Goal: Task Accomplishment & Management: Manage account settings

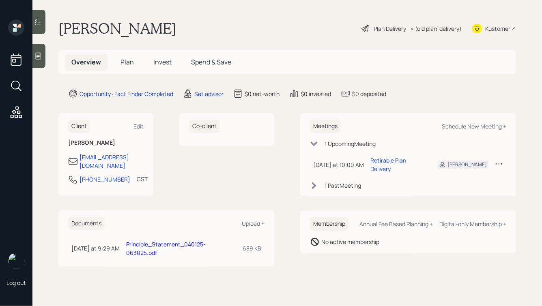
click at [41, 57] on icon at bounding box center [38, 56] width 8 height 8
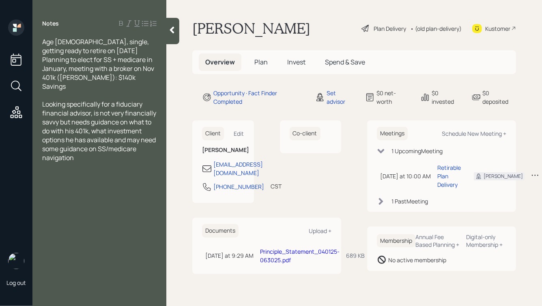
click at [261, 62] on span "Plan" at bounding box center [260, 62] width 13 height 9
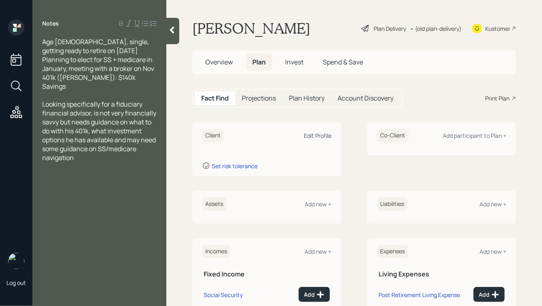
click at [311, 135] on div "Edit Profile" at bounding box center [318, 136] width 28 height 8
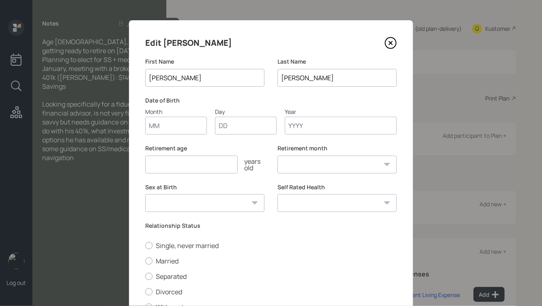
click at [164, 126] on input "Month" at bounding box center [176, 126] width 62 height 18
type input "06"
type input "01"
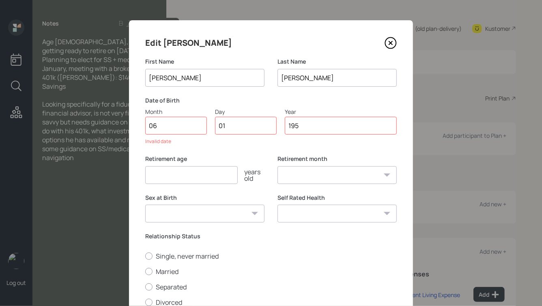
type input "1958"
select select "6"
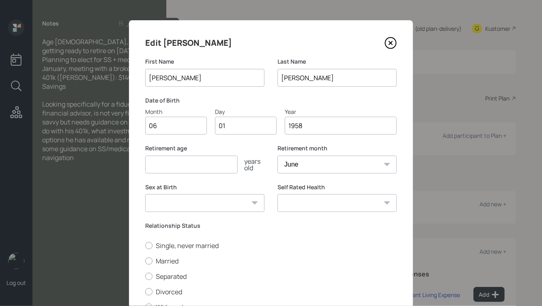
type input "1958"
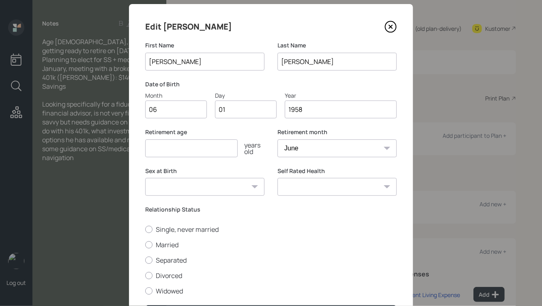
scroll to position [17, 0]
type input "68"
drag, startPoint x: 159, startPoint y: 109, endPoint x: 141, endPoint y: 110, distance: 17.8
click at [141, 110] on div "Edit [PERSON_NAME] First Name [PERSON_NAME] Last Name [PERSON_NAME] Date of Bir…" at bounding box center [271, 171] width 284 height 335
type input "12"
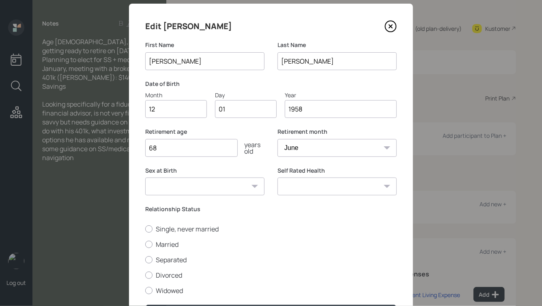
drag, startPoint x: 223, startPoint y: 111, endPoint x: 215, endPoint y: 111, distance: 7.3
click at [215, 111] on input "01" at bounding box center [246, 109] width 62 height 18
type input "11"
type input "1957"
click at [189, 152] on input "68" at bounding box center [191, 148] width 92 height 18
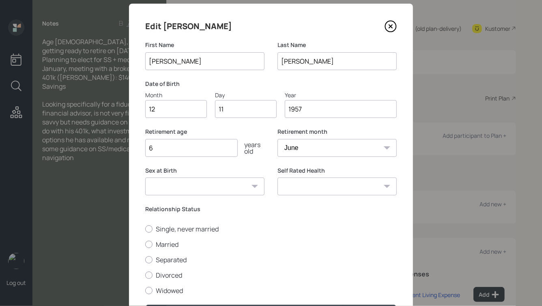
type input "68"
drag, startPoint x: 165, startPoint y: 109, endPoint x: 129, endPoint y: 110, distance: 36.5
click at [129, 110] on div "Edit [PERSON_NAME] First Name [PERSON_NAME] Last Name [PERSON_NAME] Date of Bir…" at bounding box center [271, 171] width 284 height 335
type input "09"
type input "1"
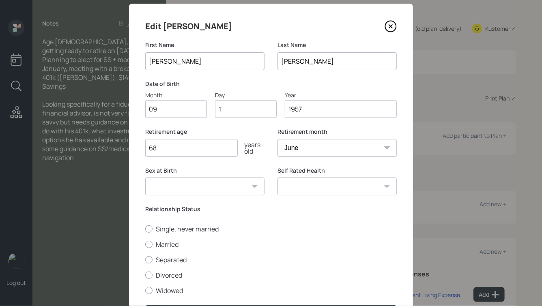
type input "15"
type input "1957"
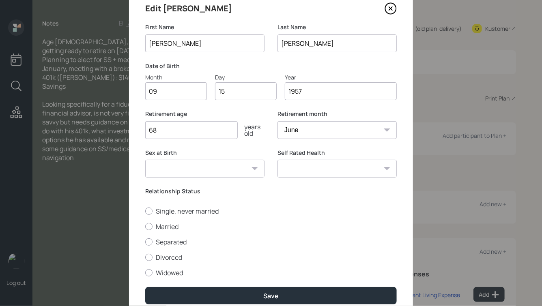
scroll to position [35, 0]
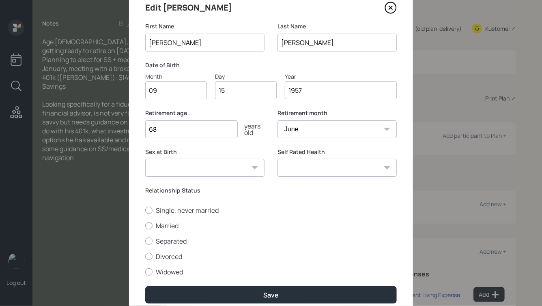
click at [303, 123] on select "January February March April May June July August September October November De…" at bounding box center [336, 129] width 119 height 18
select select "12"
click at [277, 120] on select "January February March April May June July August September October November De…" at bounding box center [336, 129] width 119 height 18
click at [243, 170] on select "[DEMOGRAPHIC_DATA] [DEMOGRAPHIC_DATA] Other / Prefer not to say" at bounding box center [204, 168] width 119 height 18
select select "[DEMOGRAPHIC_DATA]"
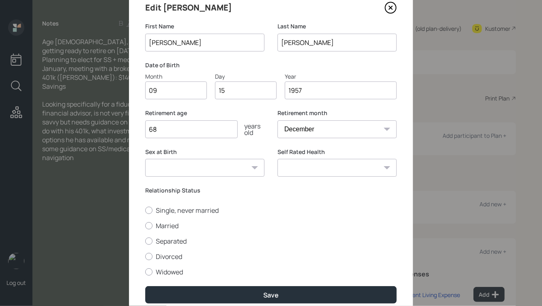
click at [145, 159] on select "[DEMOGRAPHIC_DATA] [DEMOGRAPHIC_DATA] Other / Prefer not to say" at bounding box center [204, 168] width 119 height 18
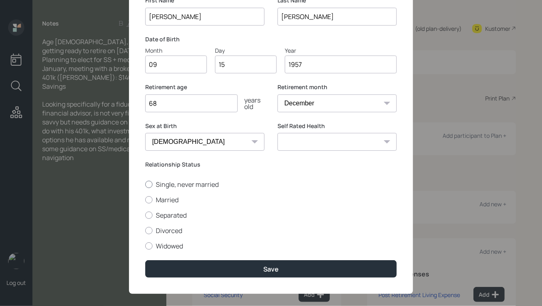
scroll to position [62, 0]
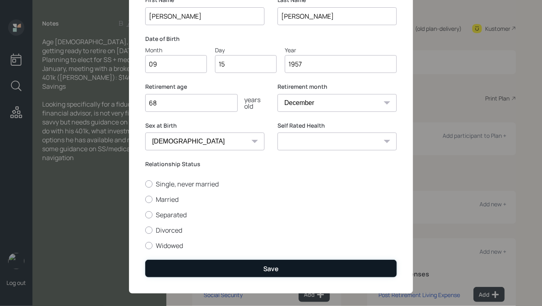
click at [272, 262] on button "Save" at bounding box center [270, 268] width 251 height 17
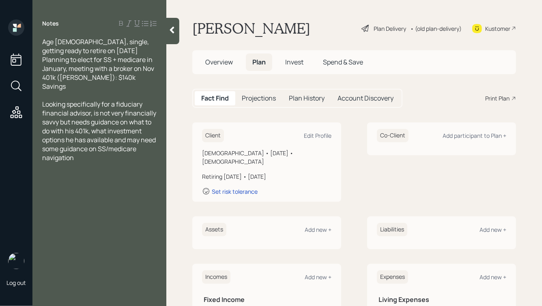
drag, startPoint x: 308, startPoint y: 169, endPoint x: 196, endPoint y: 152, distance: 113.2
click at [196, 152] on div "Client Edit Profile [DEMOGRAPHIC_DATA] • [DATE] • [DEMOGRAPHIC_DATA] Retiring […" at bounding box center [266, 161] width 149 height 79
drag, startPoint x: 304, startPoint y: 171, endPoint x: 208, endPoint y: 148, distance: 98.4
click at [209, 148] on div "Client Edit Profile [DEMOGRAPHIC_DATA] • [DATE] • [DEMOGRAPHIC_DATA] Retiring […" at bounding box center [266, 161] width 149 height 79
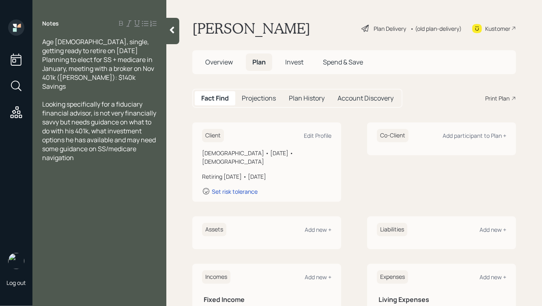
click at [208, 148] on div "Client Edit Profile [DEMOGRAPHIC_DATA] • [DATE] • [DEMOGRAPHIC_DATA] Retiring […" at bounding box center [266, 161] width 149 height 79
click at [170, 34] on icon at bounding box center [172, 30] width 8 height 8
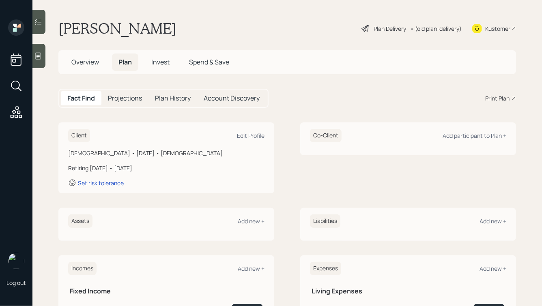
click at [76, 63] on span "Overview" at bounding box center [85, 62] width 28 height 9
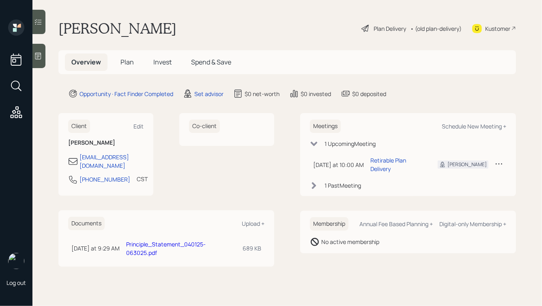
click at [384, 26] on div "Plan Delivery" at bounding box center [389, 28] width 32 height 9
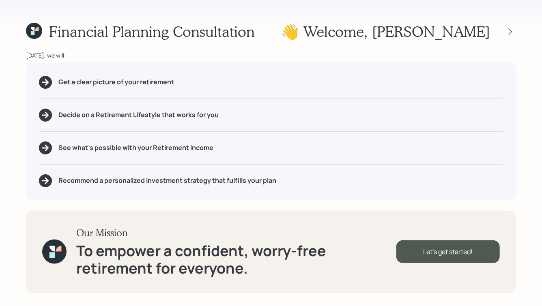
click at [32, 28] on icon at bounding box center [33, 29] width 4 height 4
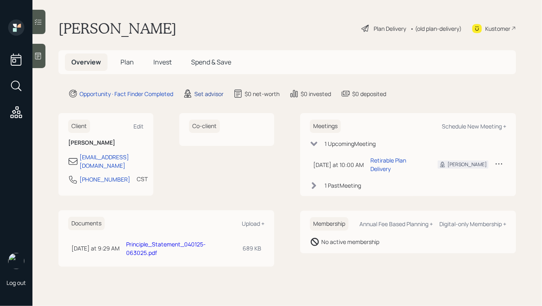
click at [217, 94] on div "Set advisor" at bounding box center [208, 94] width 29 height 9
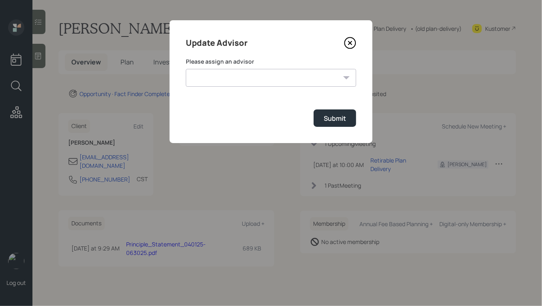
click at [261, 77] on select "[PERSON_NAME] [PERSON_NAME] [PERSON_NAME] [PERSON_NAME] End [PERSON_NAME] [PERS…" at bounding box center [271, 78] width 170 height 18
select select "ade3b313-576a-42c5-b346-1eb294908ae6"
click at [186, 69] on select "[PERSON_NAME] [PERSON_NAME] [PERSON_NAME] [PERSON_NAME] End [PERSON_NAME] [PERS…" at bounding box center [271, 78] width 170 height 18
click at [340, 114] on div "Submit" at bounding box center [335, 118] width 22 height 9
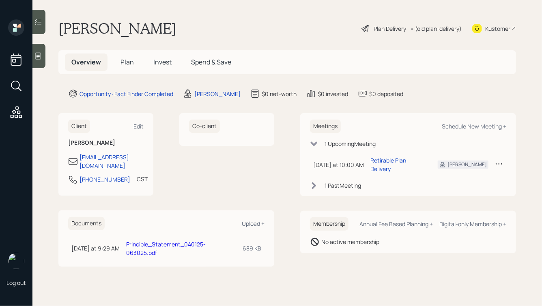
click at [390, 28] on div "Plan Delivery" at bounding box center [389, 28] width 32 height 9
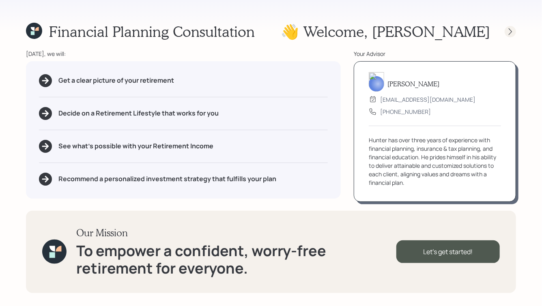
click at [512, 34] on icon at bounding box center [510, 32] width 8 height 8
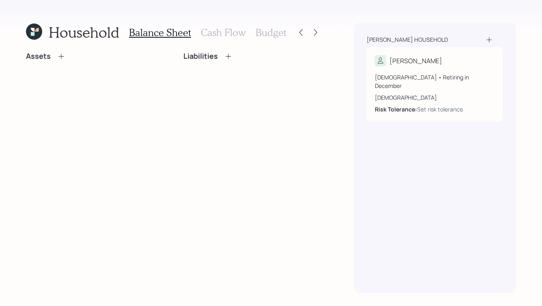
click at [60, 55] on icon at bounding box center [61, 56] width 8 height 8
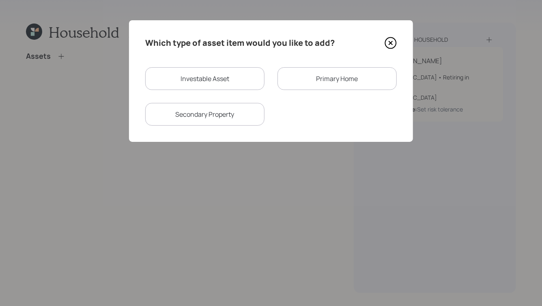
click at [391, 45] on icon at bounding box center [390, 43] width 12 height 12
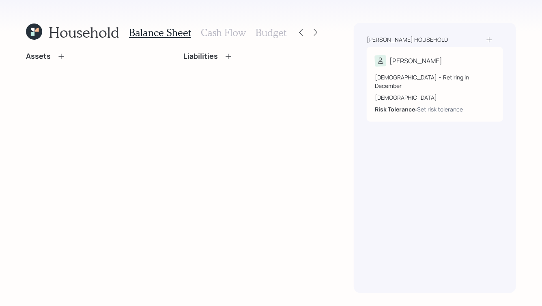
click at [64, 57] on icon at bounding box center [61, 56] width 8 height 8
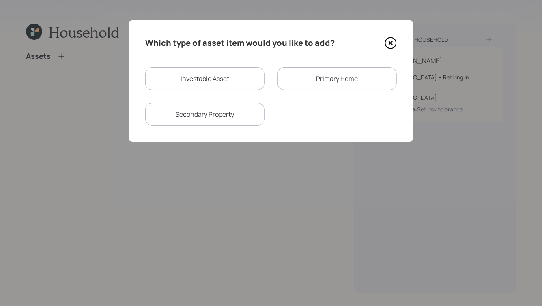
click at [210, 80] on div "Investable Asset" at bounding box center [204, 78] width 119 height 23
select select "taxable"
select select "balanced"
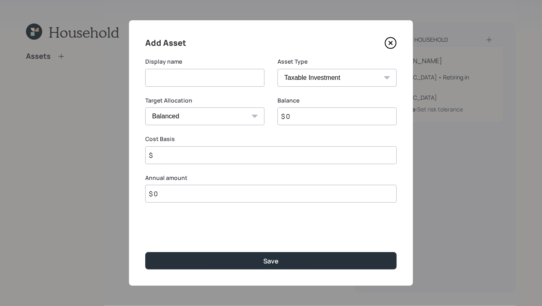
click at [291, 75] on select "SEP [PERSON_NAME] IRA 401(k) [PERSON_NAME] 401(k) 403(b) [PERSON_NAME] 403(b) 4…" at bounding box center [336, 78] width 119 height 18
select select "roth_401k"
click at [277, 69] on select "SEP [PERSON_NAME] IRA 401(k) [PERSON_NAME] 401(k) 403(b) [PERSON_NAME] 403(b) 4…" at bounding box center [336, 78] width 119 height 18
click at [178, 74] on input at bounding box center [204, 78] width 119 height 18
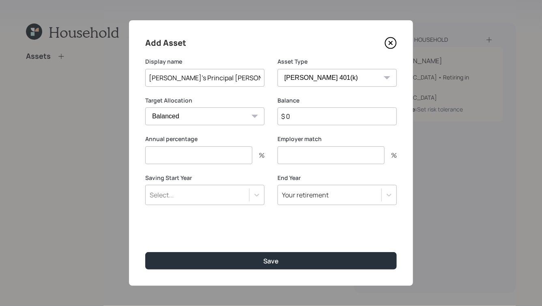
type input "[PERSON_NAME]'s Principal [PERSON_NAME] 401k"
click at [310, 118] on input "$ 0" at bounding box center [336, 116] width 119 height 18
type input "$ 141,000"
type input "0"
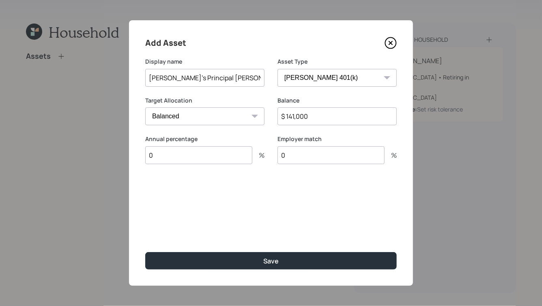
type input "0"
click at [194, 155] on input "0" at bounding box center [198, 155] width 107 height 18
drag, startPoint x: 194, startPoint y: 155, endPoint x: 138, endPoint y: 155, distance: 55.5
click at [138, 155] on div "Add Asset Display name [PERSON_NAME]'s Principal [PERSON_NAME] 401k Asset Type …" at bounding box center [271, 153] width 284 height 266
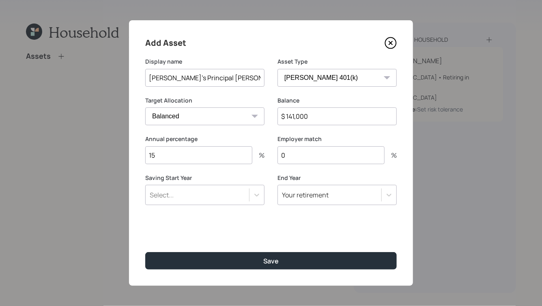
type input "15"
click at [253, 196] on icon at bounding box center [257, 195] width 8 height 8
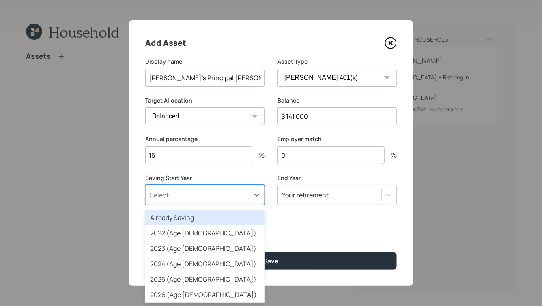
click at [206, 215] on div "Already Saving" at bounding box center [204, 217] width 119 height 15
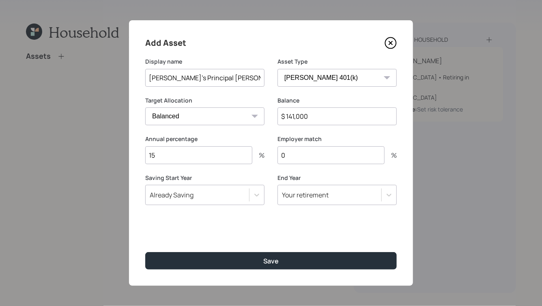
click at [296, 156] on input "0" at bounding box center [330, 155] width 107 height 18
drag, startPoint x: 289, startPoint y: 156, endPoint x: 275, endPoint y: 156, distance: 14.2
click at [275, 156] on div "Annual percentage 15 % Employer match 0 %" at bounding box center [270, 154] width 251 height 39
type input "3"
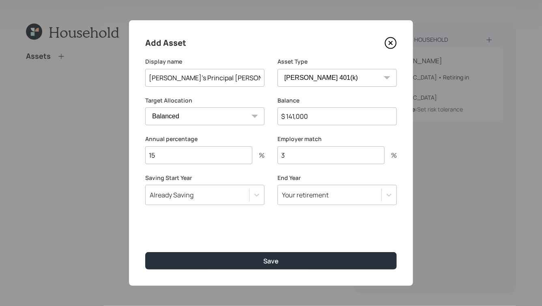
click at [277, 174] on div "Saving Start Year Already Saving End Year Your retirement" at bounding box center [270, 194] width 251 height 41
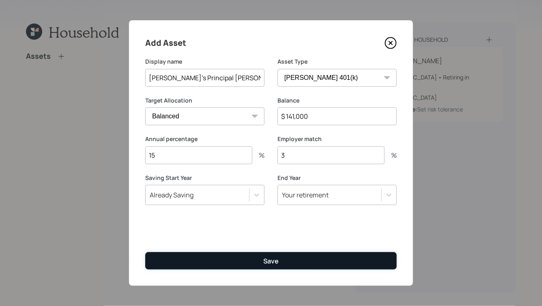
click at [262, 255] on button "Save" at bounding box center [270, 260] width 251 height 17
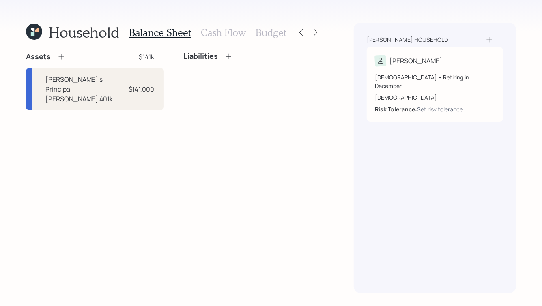
click at [62, 57] on icon at bounding box center [61, 57] width 8 height 8
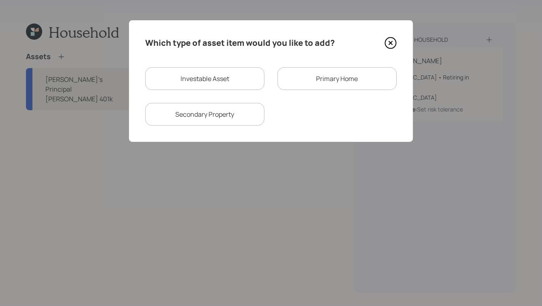
click at [202, 79] on div "Investable Asset" at bounding box center [204, 78] width 119 height 23
select select "taxable"
select select "balanced"
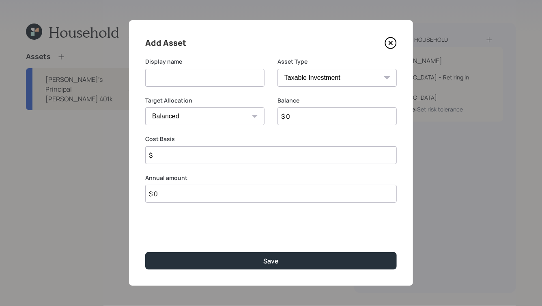
click at [298, 83] on select "SEP [PERSON_NAME] IRA 401(k) [PERSON_NAME] 401(k) 403(b) [PERSON_NAME] 403(b) 4…" at bounding box center [336, 78] width 119 height 18
select select "emergency_fund"
click at [277, 69] on select "SEP [PERSON_NAME] IRA 401(k) [PERSON_NAME] 401(k) 403(b) [PERSON_NAME] 403(b) 4…" at bounding box center [336, 78] width 119 height 18
click at [190, 79] on input at bounding box center [204, 78] width 119 height 18
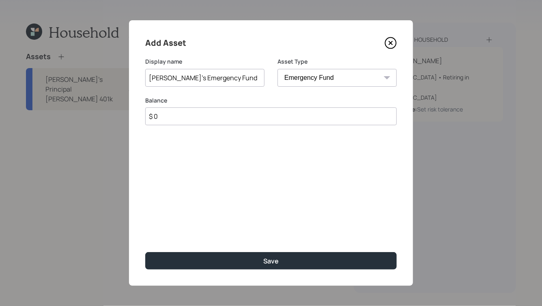
type input "[PERSON_NAME]'s Emergency Fund"
click at [208, 118] on input "$ 0" at bounding box center [270, 116] width 251 height 18
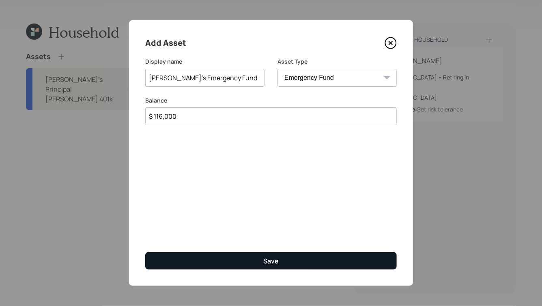
type input "$ 116,000"
click at [262, 261] on button "Save" at bounding box center [270, 260] width 251 height 17
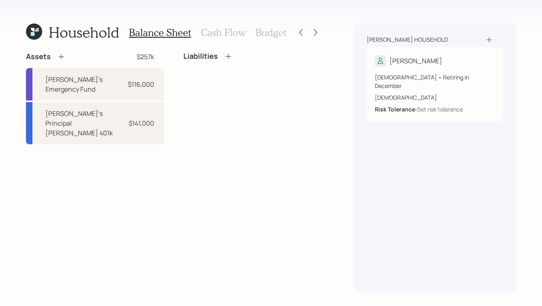
click at [60, 55] on icon at bounding box center [61, 57] width 8 height 8
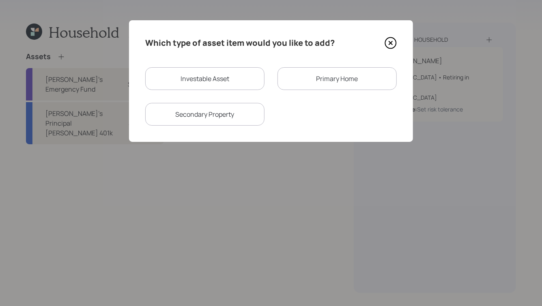
click at [389, 43] on icon at bounding box center [390, 43] width 12 height 12
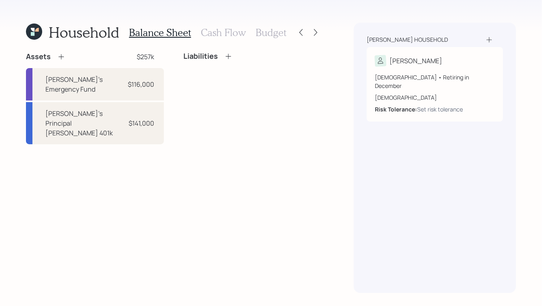
click at [216, 33] on h3 "Cash Flow" at bounding box center [223, 33] width 45 height 12
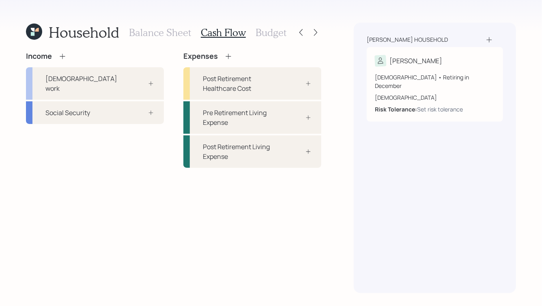
click at [229, 56] on icon at bounding box center [227, 56] width 5 height 5
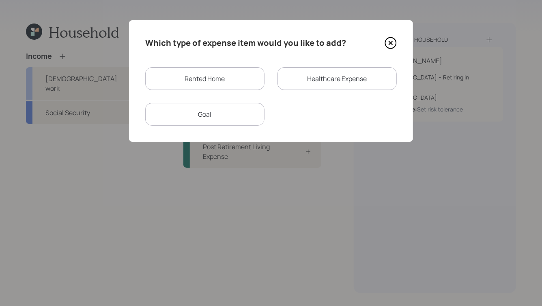
click at [215, 88] on div "Rented Home" at bounding box center [204, 78] width 119 height 23
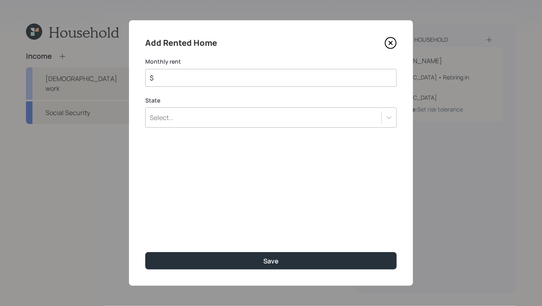
click at [200, 79] on input "$" at bounding box center [268, 78] width 238 height 10
type input "$ 1,300"
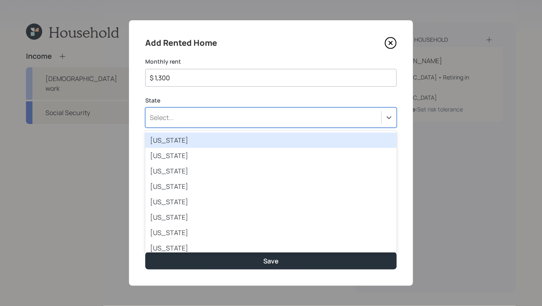
click at [236, 119] on div "Select..." at bounding box center [264, 118] width 236 height 14
click at [259, 126] on div "Select..." at bounding box center [270, 117] width 251 height 20
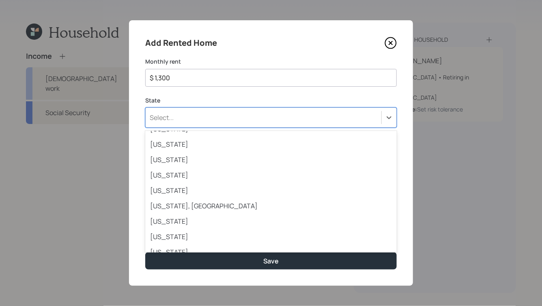
scroll to position [657, 0]
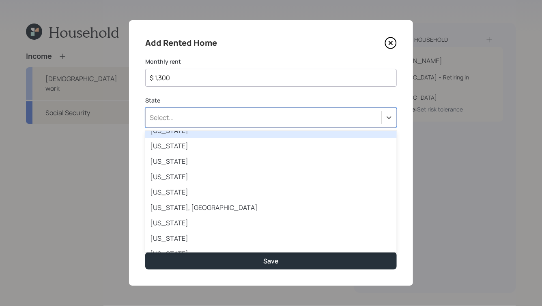
click at [165, 138] on div "[US_STATE]" at bounding box center [270, 130] width 251 height 15
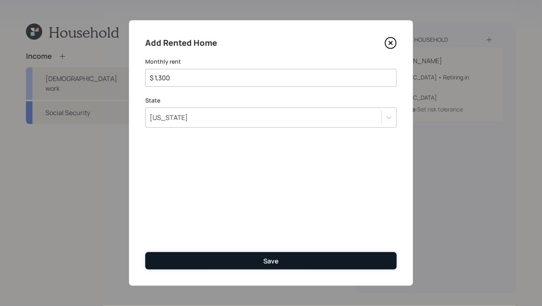
click at [270, 259] on div "Save" at bounding box center [270, 261] width 15 height 9
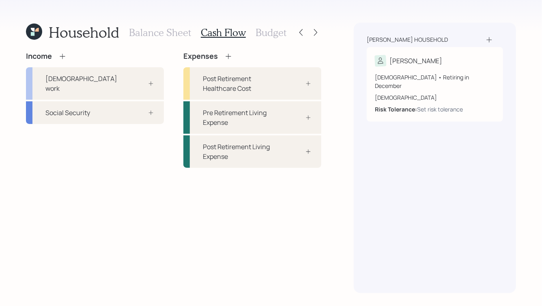
click at [229, 58] on icon at bounding box center [228, 56] width 8 height 8
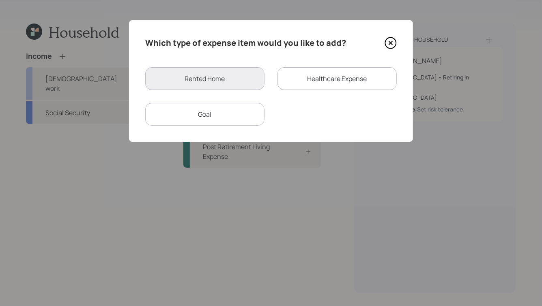
click at [386, 42] on icon at bounding box center [390, 43] width 12 height 12
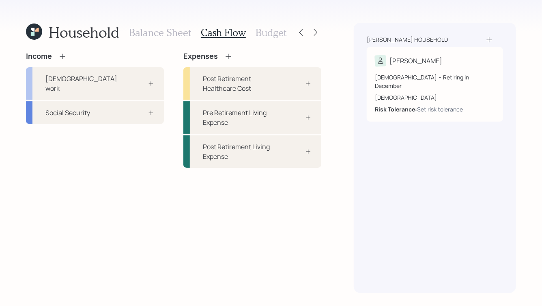
click at [169, 30] on h3 "Balance Sheet" at bounding box center [160, 33] width 62 height 12
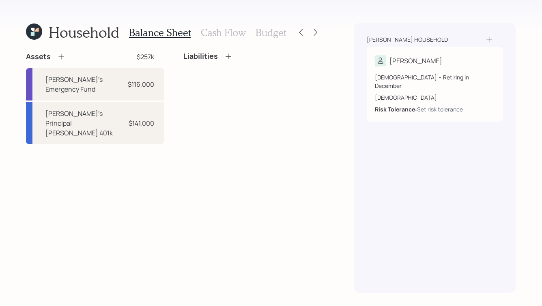
click at [218, 30] on h3 "Cash Flow" at bounding box center [223, 33] width 45 height 12
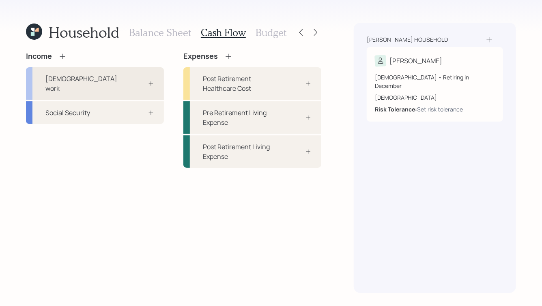
click at [158, 74] on div "[DEMOGRAPHIC_DATA] work" at bounding box center [95, 83] width 138 height 32
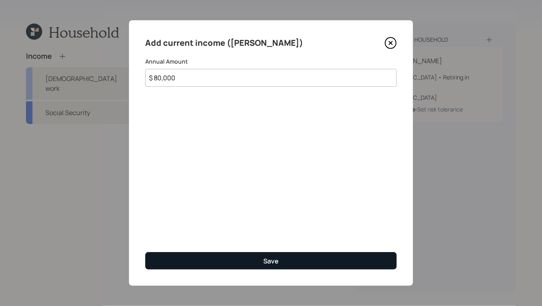
type input "$ 80,000"
click at [248, 259] on button "Save" at bounding box center [270, 260] width 251 height 17
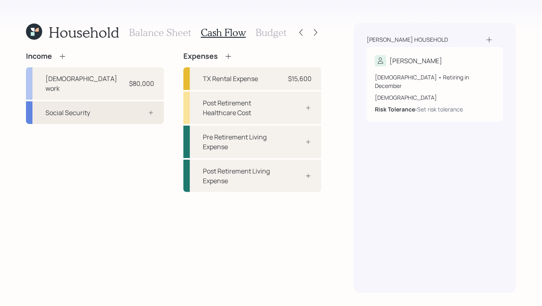
click at [148, 109] on icon at bounding box center [151, 112] width 6 height 6
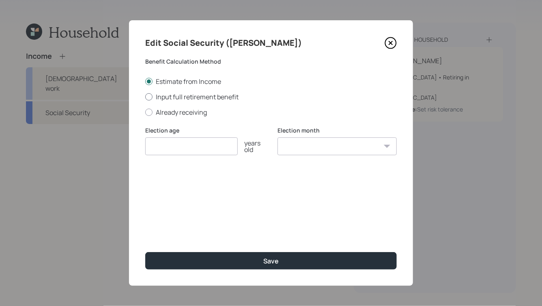
click at [168, 96] on label "Input full retirement benefit" at bounding box center [270, 96] width 251 height 9
click at [145, 96] on input "Input full retirement benefit" at bounding box center [145, 96] width 0 height 0
radio input "true"
click at [183, 139] on input "number" at bounding box center [191, 146] width 92 height 18
type input "68"
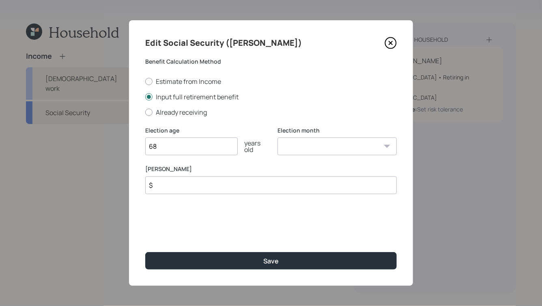
click at [305, 144] on select "January February March April May June July August September October November De…" at bounding box center [336, 146] width 119 height 18
select select "1"
click at [277, 138] on select "January February March April May June July August September October November De…" at bounding box center [336, 146] width 119 height 18
click at [210, 176] on input "$" at bounding box center [270, 185] width 251 height 18
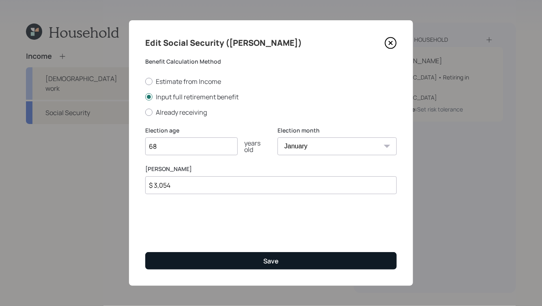
type input "$ 3,054"
click at [264, 257] on div "Save" at bounding box center [270, 261] width 15 height 9
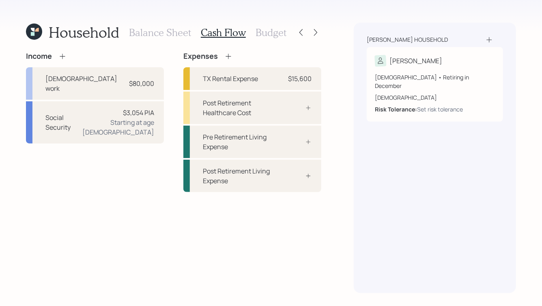
click at [172, 33] on h3 "Balance Sheet" at bounding box center [160, 33] width 62 height 12
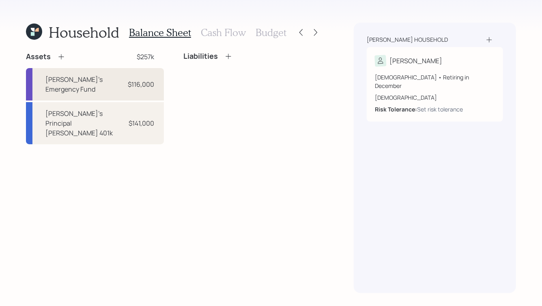
click at [116, 79] on div "[PERSON_NAME]'s Emergency Fund $116,000" at bounding box center [95, 84] width 138 height 32
select select "emergency_fund"
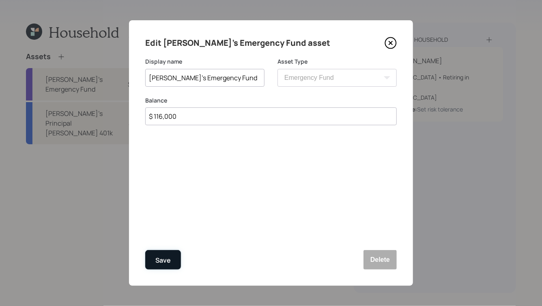
click at [165, 257] on div "Save" at bounding box center [162, 260] width 15 height 11
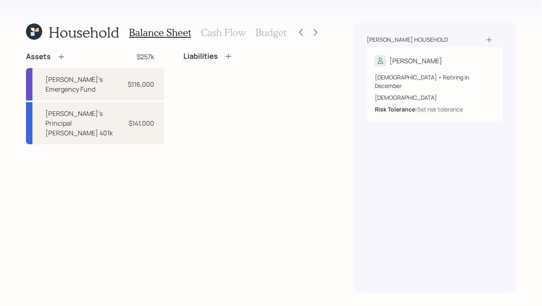
click at [59, 55] on icon at bounding box center [61, 57] width 8 height 8
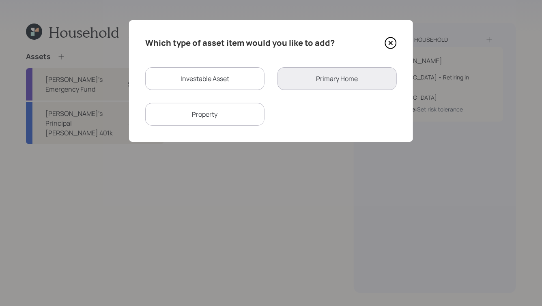
click at [211, 82] on div "Investable Asset" at bounding box center [204, 78] width 119 height 23
select select "taxable"
select select "balanced"
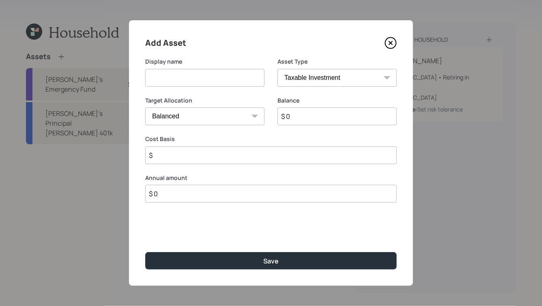
click at [201, 75] on input at bounding box center [204, 78] width 119 height 18
click at [168, 78] on input "[PERSON_NAME]'s Savings" at bounding box center [204, 78] width 119 height 18
type input "[PERSON_NAME]'s HY Savings"
click at [318, 75] on select "SEP [PERSON_NAME] IRA 401(k) [PERSON_NAME] 401(k) 403(b) [PERSON_NAME] 403(b) 4…" at bounding box center [336, 78] width 119 height 18
select select "cash"
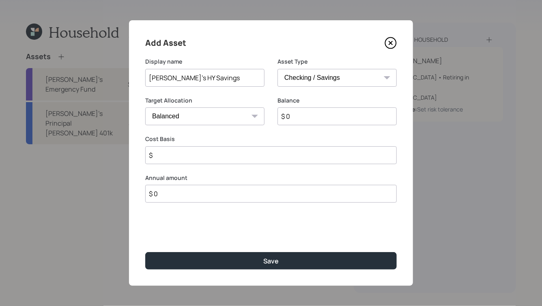
click at [277, 69] on select "SEP [PERSON_NAME] IRA 401(k) [PERSON_NAME] 401(k) 403(b) [PERSON_NAME] 403(b) 4…" at bounding box center [336, 78] width 119 height 18
type input "$"
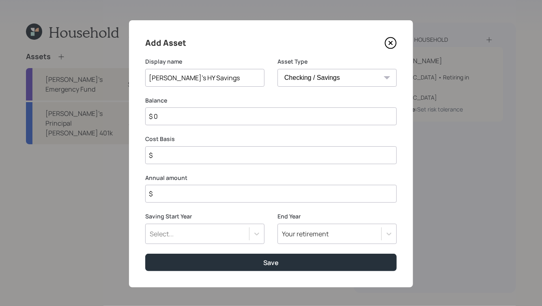
click at [251, 117] on input "$ 0" at bounding box center [270, 116] width 251 height 18
type input "$ 1"
click at [172, 197] on input "$" at bounding box center [270, 194] width 251 height 18
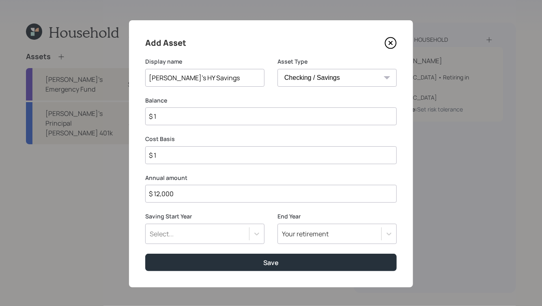
type input "$ 12,000"
click at [204, 230] on div "Select..." at bounding box center [197, 234] width 103 height 14
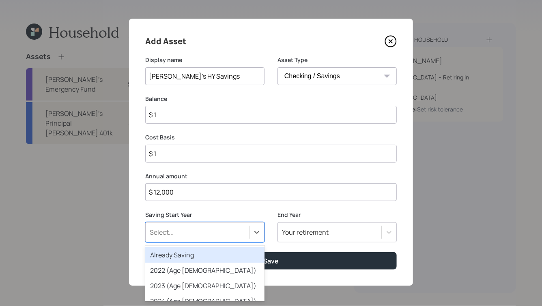
click at [197, 253] on div "Already Saving" at bounding box center [204, 254] width 119 height 15
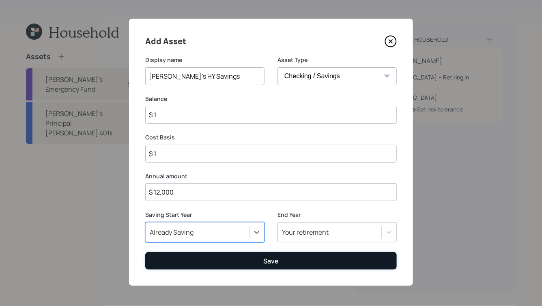
click at [283, 262] on button "Save" at bounding box center [270, 260] width 251 height 17
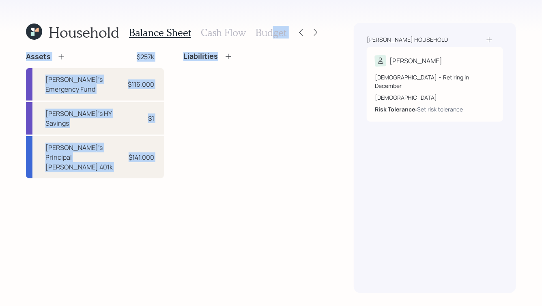
drag, startPoint x: 270, startPoint y: 33, endPoint x: 283, endPoint y: 68, distance: 37.4
click at [283, 68] on div "Household Balance Sheet Cash Flow Budget Assets $257k Julio's Emergency Fund $1…" at bounding box center [173, 158] width 295 height 270
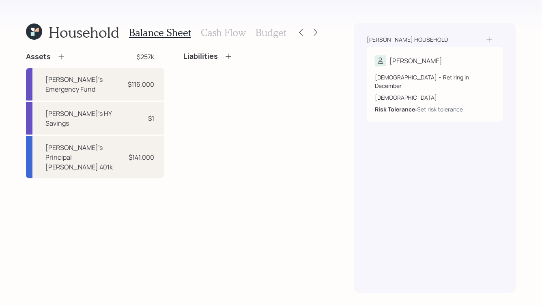
click at [259, 77] on div "Liabilities" at bounding box center [252, 115] width 138 height 126
click at [272, 33] on h3 "Budget" at bounding box center [270, 33] width 31 height 12
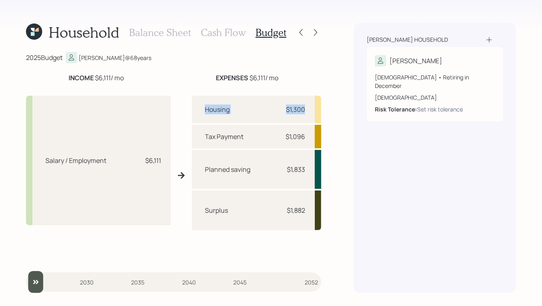
drag, startPoint x: 204, startPoint y: 110, endPoint x: 311, endPoint y: 109, distance: 107.0
click at [311, 109] on div "Housing $1,300" at bounding box center [256, 110] width 129 height 28
drag, startPoint x: 204, startPoint y: 135, endPoint x: 330, endPoint y: 138, distance: 125.7
click at [330, 138] on div "Household Balance Sheet Cash Flow Budget 2025 Budget [PERSON_NAME] @ 68 years I…" at bounding box center [271, 153] width 542 height 306
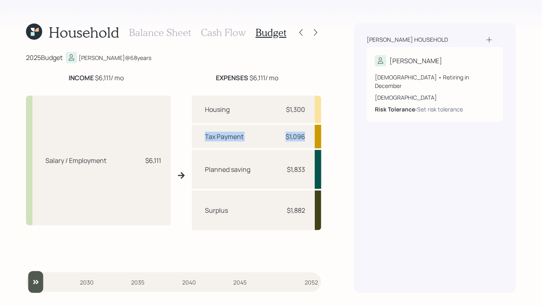
click at [303, 135] on div "$1,096" at bounding box center [294, 137] width 19 height 10
drag, startPoint x: 305, startPoint y: 169, endPoint x: 208, endPoint y: 170, distance: 97.7
click at [208, 170] on div "Planned saving $1,833" at bounding box center [256, 169] width 129 height 39
click at [208, 170] on div "Planned saving" at bounding box center [227, 170] width 45 height 10
drag, startPoint x: 306, startPoint y: 210, endPoint x: 202, endPoint y: 212, distance: 104.2
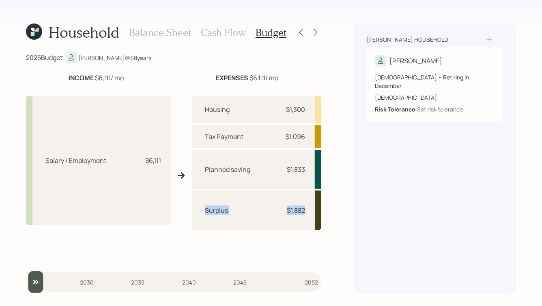
click at [202, 212] on div "Surplus $1,882" at bounding box center [256, 211] width 129 height 40
click at [202, 220] on div "Surplus $1,882" at bounding box center [256, 211] width 129 height 40
drag, startPoint x: 286, startPoint y: 210, endPoint x: 314, endPoint y: 211, distance: 28.0
click at [314, 211] on div "Surplus $1,882" at bounding box center [256, 211] width 129 height 40
click at [301, 210] on div "$1,882" at bounding box center [296, 211] width 18 height 10
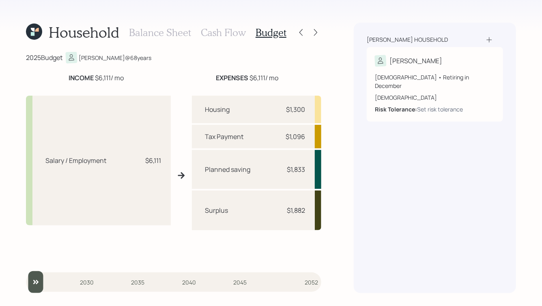
click at [218, 34] on h3 "Cash Flow" at bounding box center [223, 33] width 45 height 12
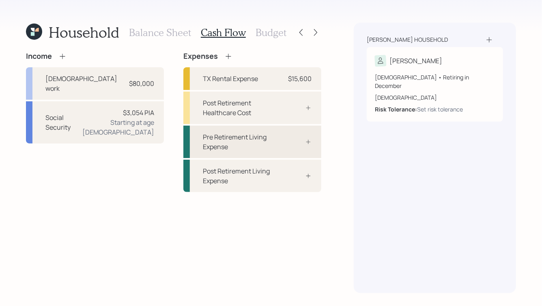
click at [292, 138] on div "Pre Retirement Living Expense" at bounding box center [252, 142] width 138 height 32
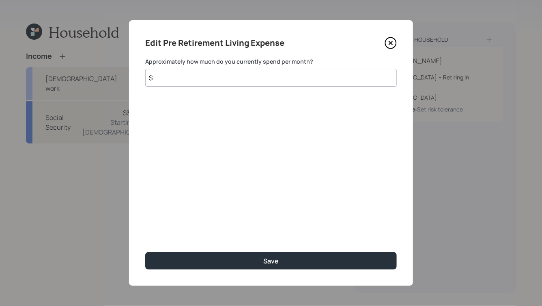
click at [251, 72] on input "$" at bounding box center [270, 78] width 251 height 18
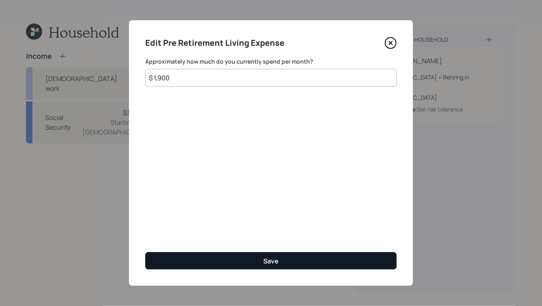
type input "$ 1,900"
click at [272, 262] on div "Save" at bounding box center [270, 261] width 15 height 9
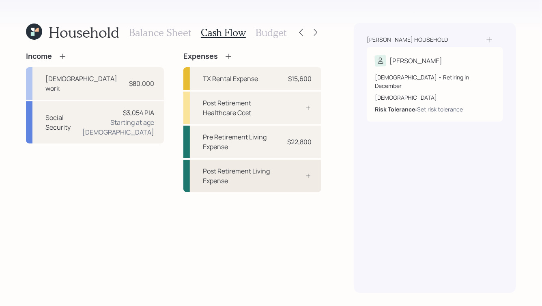
click at [306, 174] on icon at bounding box center [308, 176] width 6 height 6
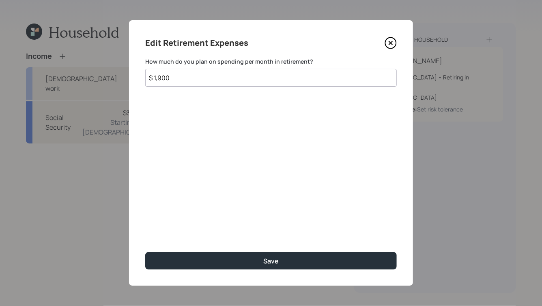
type input "$ 1,900"
click at [255, 191] on div "Edit Retirement Expenses How much do you plan on spending per month in retireme…" at bounding box center [271, 153] width 284 height 266
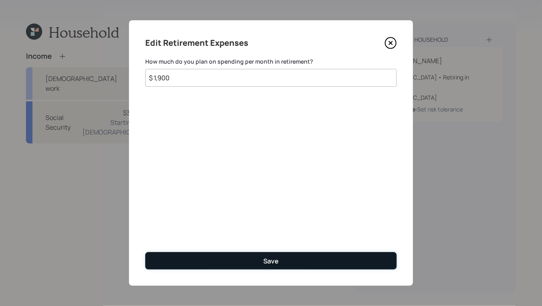
click at [273, 260] on div "Save" at bounding box center [270, 261] width 15 height 9
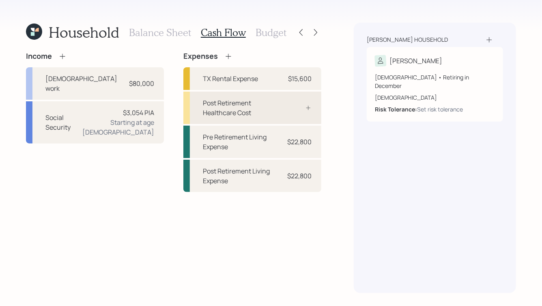
click at [262, 111] on div "Post Retirement Healthcare Cost" at bounding box center [242, 107] width 78 height 19
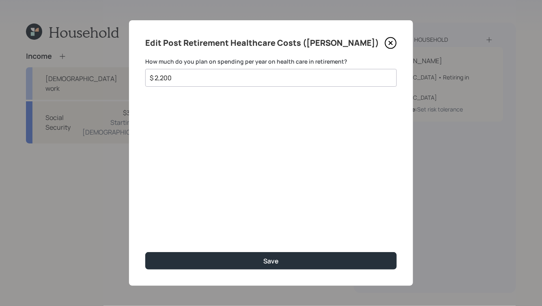
drag, startPoint x: 179, startPoint y: 80, endPoint x: 161, endPoint y: 80, distance: 18.7
click at [161, 80] on input "$ 2,200" at bounding box center [268, 78] width 238 height 10
click at [196, 77] on input "$ 2,200" at bounding box center [268, 78] width 238 height 10
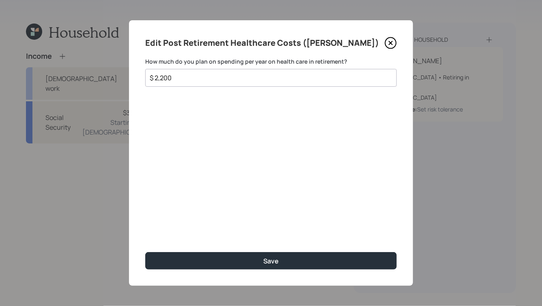
paste input "64"
type input "$ 2,640"
click at [214, 167] on div "Edit Post Retirement Healthcare Costs ([PERSON_NAME]) How much do you plan on s…" at bounding box center [271, 153] width 284 height 266
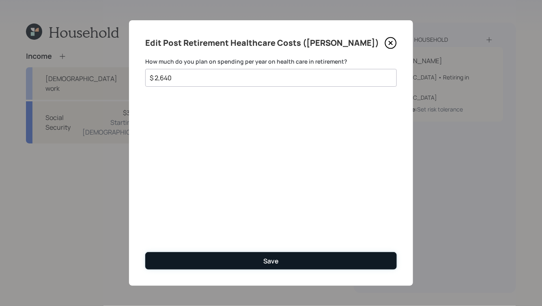
click at [260, 262] on button "Save" at bounding box center [270, 260] width 251 height 17
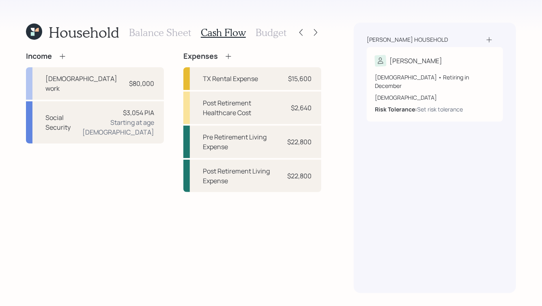
click at [270, 34] on h3 "Budget" at bounding box center [270, 33] width 31 height 12
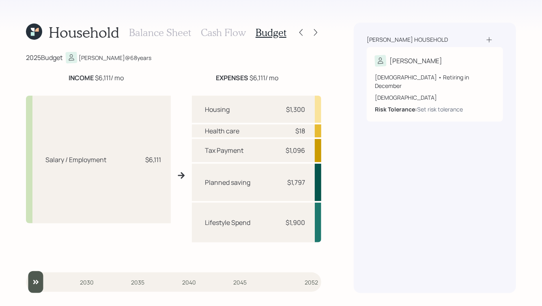
click at [389, 135] on div "[PERSON_NAME] household [PERSON_NAME] [DEMOGRAPHIC_DATA] • Retiring in December…" at bounding box center [435, 158] width 162 height 270
click at [216, 31] on h3 "Cash Flow" at bounding box center [223, 33] width 45 height 12
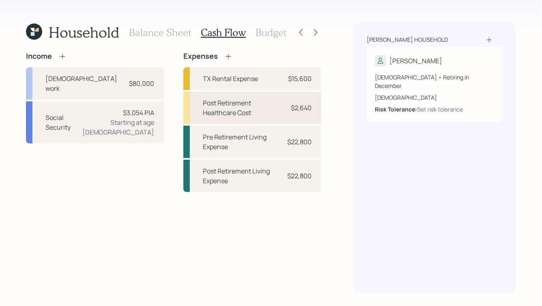
click at [275, 111] on div "Post Retirement Healthcare Cost" at bounding box center [242, 107] width 78 height 19
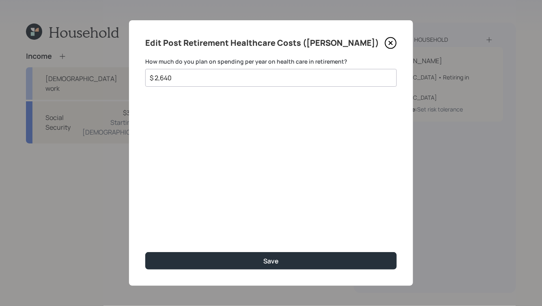
click at [190, 82] on input "$ 2,640" at bounding box center [268, 78] width 238 height 10
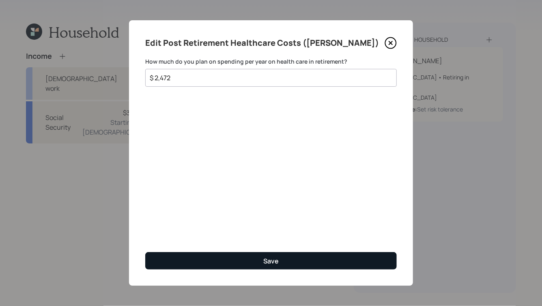
type input "$ 2,472"
click at [257, 261] on button "Save" at bounding box center [270, 260] width 251 height 17
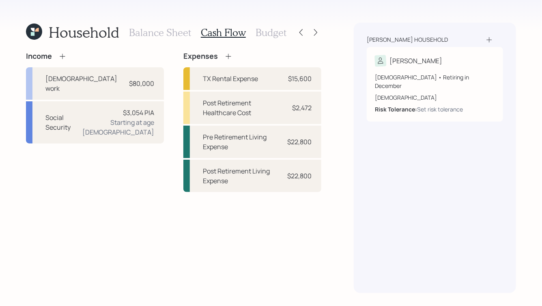
click at [352, 160] on div "Household Balance Sheet Cash Flow Budget Income [DEMOGRAPHIC_DATA] work $80,000…" at bounding box center [271, 153] width 542 height 306
click at [341, 161] on div "Household Balance Sheet Cash Flow Budget Income [DEMOGRAPHIC_DATA] work $80,000…" at bounding box center [271, 153] width 542 height 306
click at [363, 174] on div "[PERSON_NAME] household [PERSON_NAME] [DEMOGRAPHIC_DATA] • Retiring in December…" at bounding box center [435, 158] width 162 height 270
click at [345, 218] on div "Household Balance Sheet Cash Flow Budget Income [DEMOGRAPHIC_DATA] work $80,000…" at bounding box center [271, 153] width 542 height 306
click at [340, 196] on div "Household Balance Sheet Cash Flow Budget Income [DEMOGRAPHIC_DATA] work $80,000…" at bounding box center [271, 153] width 542 height 306
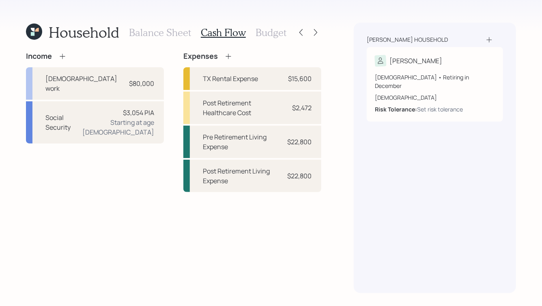
click at [269, 38] on h3 "Budget" at bounding box center [270, 33] width 31 height 12
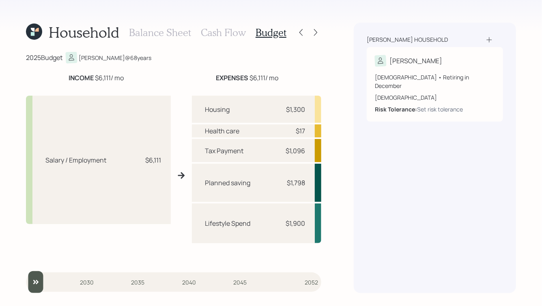
drag, startPoint x: 282, startPoint y: 79, endPoint x: 204, endPoint y: 72, distance: 78.2
click at [204, 72] on div "2025 Budget [PERSON_NAME] @ 68 years INCOME $6,111 / mo EXPENSES $6,111 / mo Sa…" at bounding box center [173, 172] width 295 height 241
click at [236, 79] on b "EXPENSES" at bounding box center [232, 77] width 32 height 9
drag, startPoint x: 267, startPoint y: 77, endPoint x: 196, endPoint y: 85, distance: 71.0
click at [196, 85] on div "INCOME $6,111 / mo EXPENSES $6,111 / mo Salary / Employment $6,111 Housing $1,3…" at bounding box center [173, 167] width 295 height 189
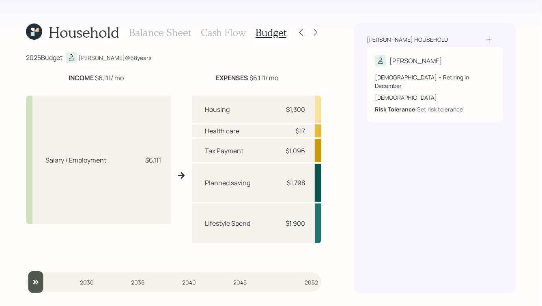
click at [229, 79] on b "EXPENSES" at bounding box center [232, 77] width 32 height 9
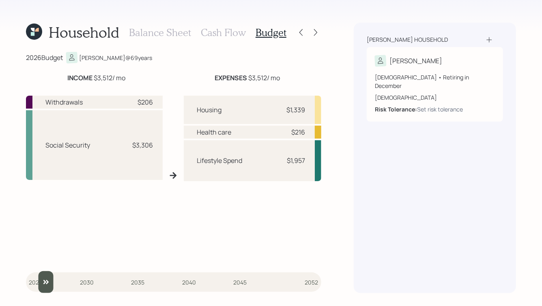
drag, startPoint x: 38, startPoint y: 283, endPoint x: 44, endPoint y: 285, distance: 5.9
click at [44, 285] on input "slider" at bounding box center [173, 282] width 295 height 22
click at [160, 202] on div "Withdrawals $206 Social Security $3,306" at bounding box center [94, 179] width 137 height 166
drag, startPoint x: 25, startPoint y: 58, endPoint x: 111, endPoint y: 57, distance: 86.0
click at [111, 57] on div "Household Balance Sheet Cash Flow Budget 2026 Budget [PERSON_NAME] @ 69 years I…" at bounding box center [271, 153] width 542 height 306
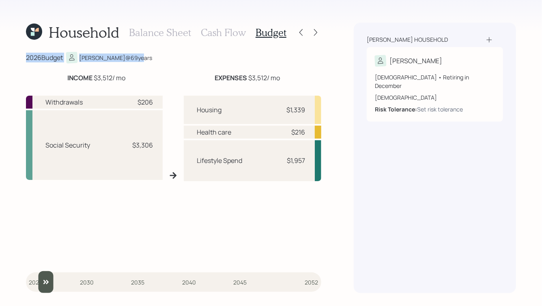
click at [111, 57] on div "[PERSON_NAME] @ 69 years" at bounding box center [115, 58] width 73 height 9
drag, startPoint x: 131, startPoint y: 146, endPoint x: 165, endPoint y: 149, distance: 33.8
click at [165, 149] on div "Withdrawals $206 Social Security $3,306 Housing $1,339 Health care $216 Lifesty…" at bounding box center [173, 175] width 295 height 172
drag, startPoint x: 137, startPoint y: 102, endPoint x: 159, endPoint y: 103, distance: 21.9
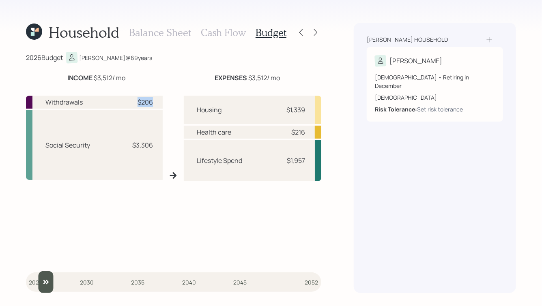
click at [159, 103] on div "Withdrawals $206" at bounding box center [94, 102] width 137 height 13
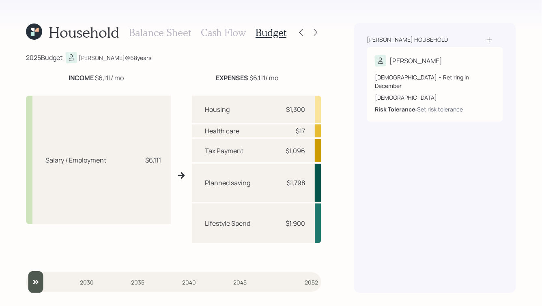
drag, startPoint x: 50, startPoint y: 285, endPoint x: 32, endPoint y: 283, distance: 18.0
click at [32, 283] on input "slider" at bounding box center [173, 282] width 295 height 22
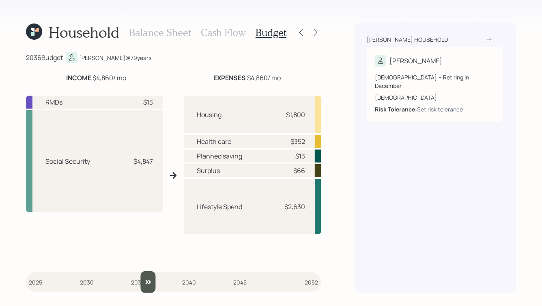
drag, startPoint x: 37, startPoint y: 282, endPoint x: 152, endPoint y: 285, distance: 115.2
click at [152, 285] on input "slider" at bounding box center [173, 282] width 295 height 22
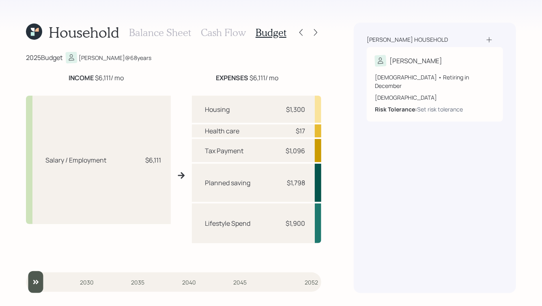
drag, startPoint x: 161, startPoint y: 282, endPoint x: 32, endPoint y: 285, distance: 128.5
type input "2025"
click at [32, 285] on input "slider" at bounding box center [173, 282] width 295 height 22
click at [317, 31] on icon at bounding box center [315, 32] width 8 height 8
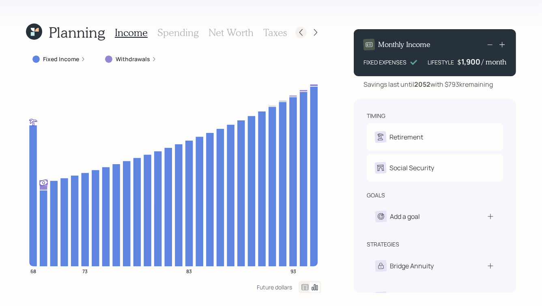
click at [304, 34] on icon at bounding box center [301, 32] width 8 height 8
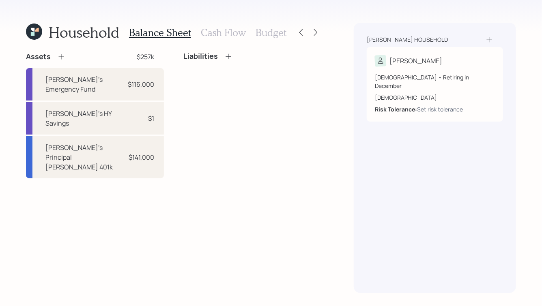
click at [265, 32] on h3 "Budget" at bounding box center [270, 33] width 31 height 12
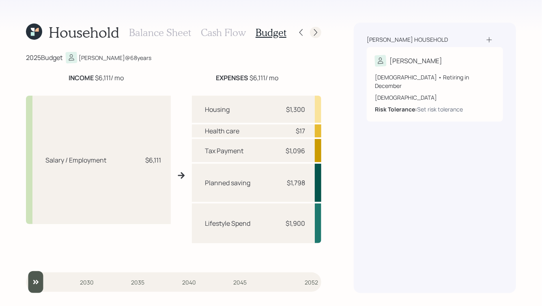
click at [320, 27] on div at bounding box center [308, 32] width 26 height 11
click at [315, 30] on icon at bounding box center [315, 32] width 3 height 7
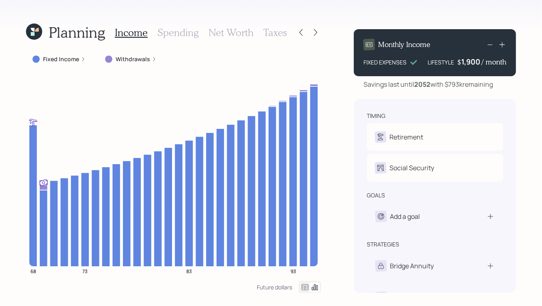
click at [83, 60] on icon at bounding box center [83, 59] width 5 height 5
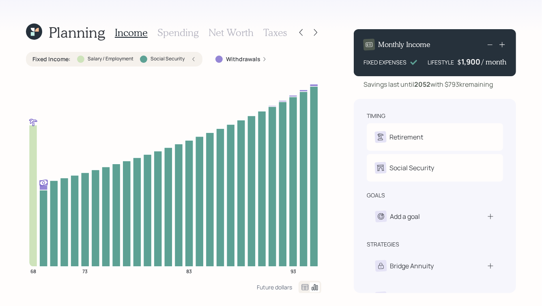
click at [472, 62] on div "1,900" at bounding box center [471, 62] width 20 height 10
click at [467, 83] on div "Savings last until [DATE] with $793k remaining" at bounding box center [427, 84] width 129 height 10
click at [192, 60] on icon at bounding box center [193, 59] width 5 height 5
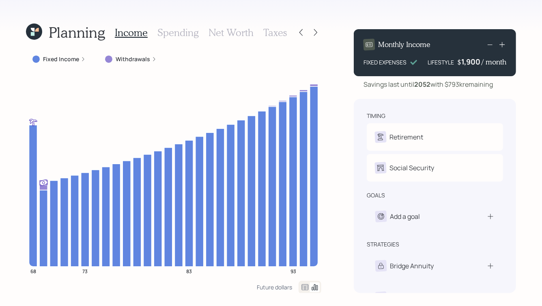
click at [176, 34] on h3 "Spending" at bounding box center [177, 33] width 41 height 12
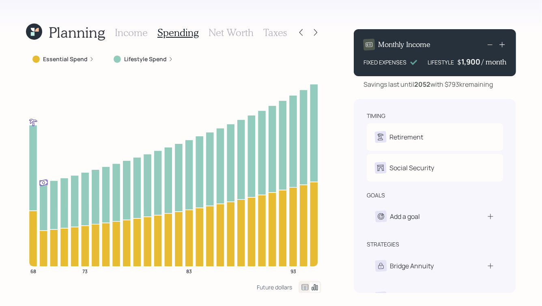
click at [86, 57] on div "Essential Spend" at bounding box center [63, 59] width 62 height 8
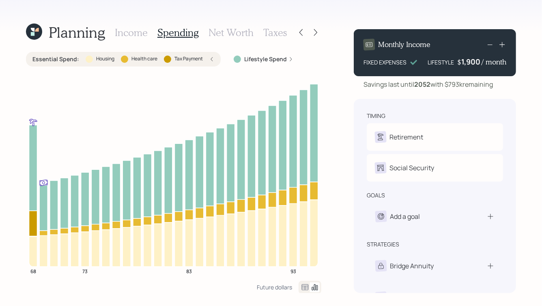
click at [272, 60] on label "Lifestyle Spend" at bounding box center [265, 59] width 43 height 8
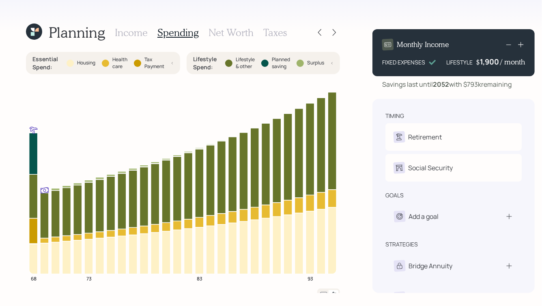
click at [171, 63] on icon at bounding box center [172, 63] width 3 height 5
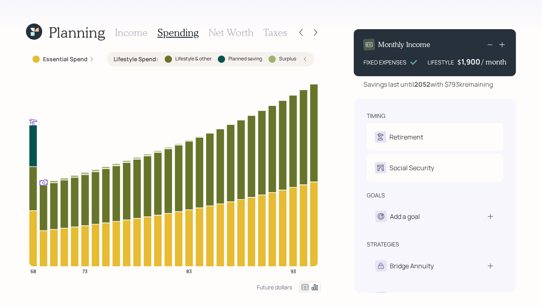
click at [305, 59] on icon at bounding box center [304, 59] width 5 height 5
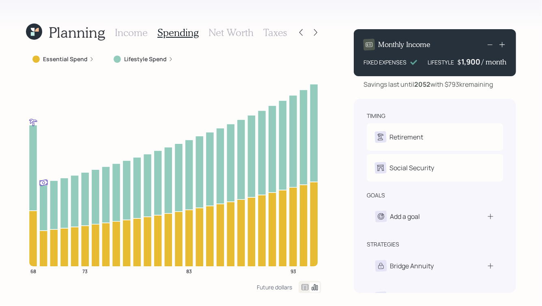
click at [227, 34] on h3 "Net Worth" at bounding box center [230, 33] width 45 height 12
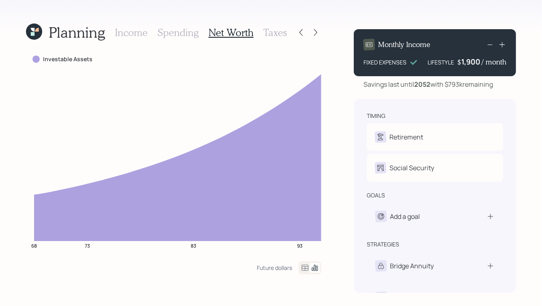
click at [273, 38] on h3 "Taxes" at bounding box center [275, 33] width 24 height 12
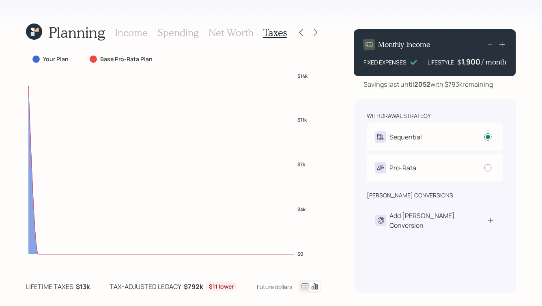
click at [229, 35] on h3 "Net Worth" at bounding box center [230, 33] width 45 height 12
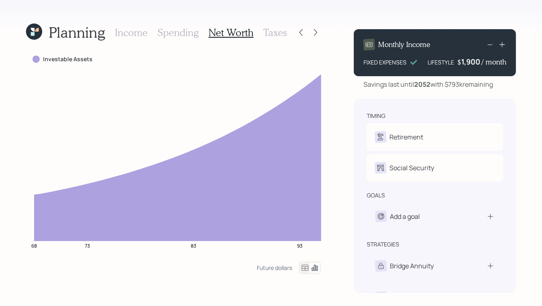
click at [172, 32] on h3 "Spending" at bounding box center [177, 33] width 41 height 12
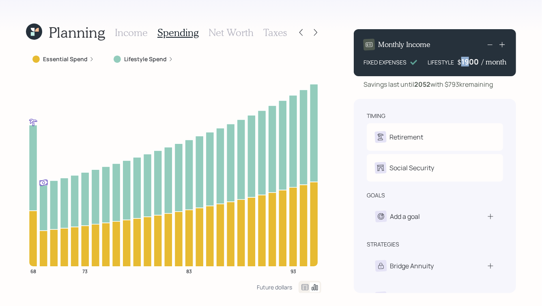
drag, startPoint x: 469, startPoint y: 61, endPoint x: 461, endPoint y: 62, distance: 8.1
click at [461, 62] on div "1900" at bounding box center [471, 62] width 20 height 10
click at [459, 82] on div "Savings last until [DATE] with $793k remaining" at bounding box center [427, 84] width 129 height 10
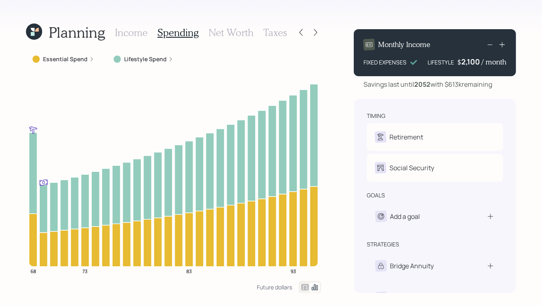
click at [133, 33] on h3 "Income" at bounding box center [131, 33] width 33 height 12
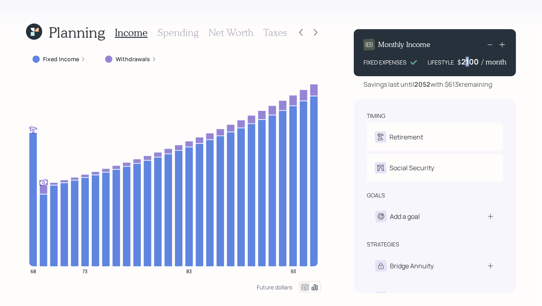
click at [466, 63] on div "2100" at bounding box center [471, 62] width 20 height 10
click at [423, 88] on b "2052" at bounding box center [422, 84] width 16 height 9
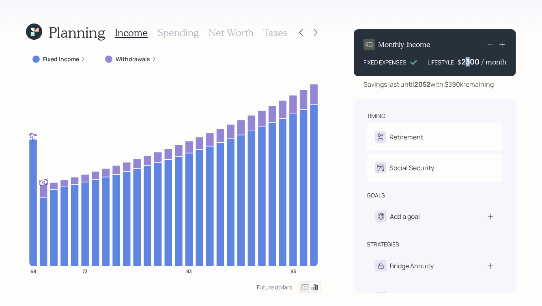
drag, startPoint x: 471, startPoint y: 62, endPoint x: 465, endPoint y: 63, distance: 5.8
click at [465, 63] on div "2300" at bounding box center [471, 62] width 20 height 10
click at [456, 85] on div "Savings last until 2052 with $390k remaining" at bounding box center [428, 84] width 130 height 10
drag, startPoint x: 472, startPoint y: 62, endPoint x: 465, endPoint y: 63, distance: 7.4
click at [465, 63] on div "2300" at bounding box center [471, 62] width 20 height 10
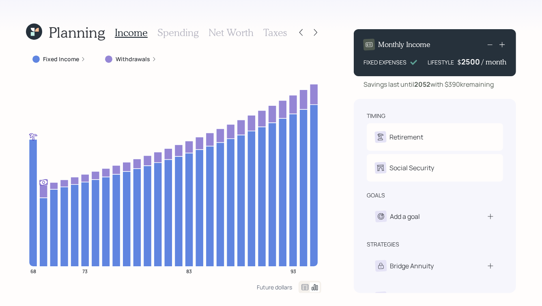
click at [446, 88] on div "Savings last until 2052 with $390k remaining" at bounding box center [428, 84] width 130 height 10
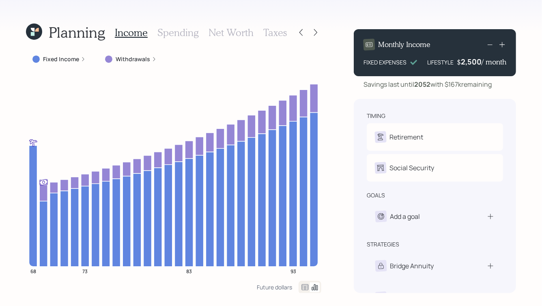
click at [174, 36] on h3 "Spending" at bounding box center [177, 33] width 41 height 12
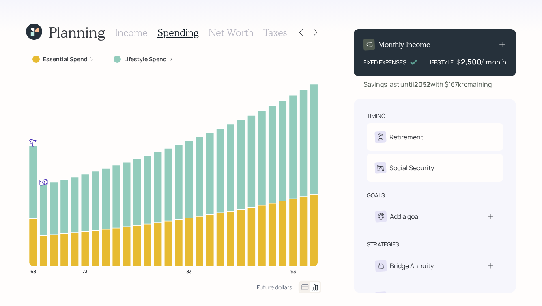
click at [145, 60] on label "Lifestyle Spend" at bounding box center [145, 59] width 43 height 8
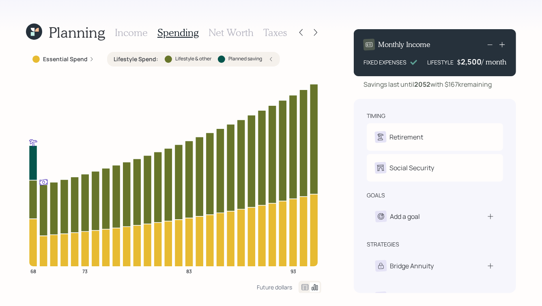
click at [269, 57] on icon at bounding box center [270, 59] width 5 height 5
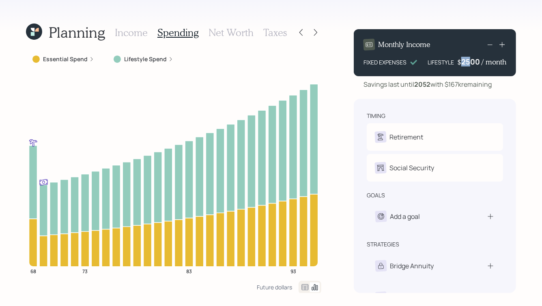
drag, startPoint x: 471, startPoint y: 62, endPoint x: 459, endPoint y: 62, distance: 12.6
click at [459, 62] on div "$ 2500 / month" at bounding box center [481, 62] width 49 height 10
click at [422, 83] on b "2052" at bounding box center [422, 84] width 16 height 9
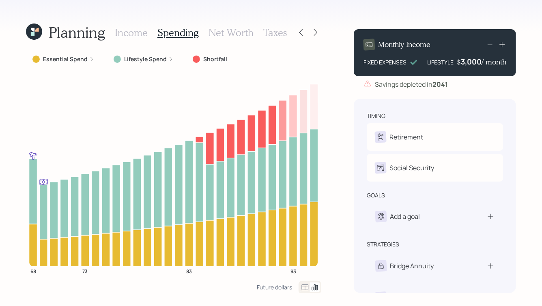
click at [136, 34] on h3 "Income" at bounding box center [131, 33] width 33 height 12
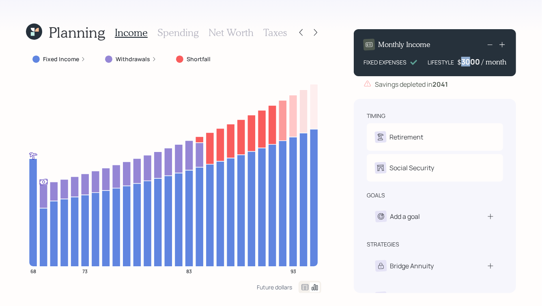
drag, startPoint x: 461, startPoint y: 62, endPoint x: 470, endPoint y: 62, distance: 9.3
click at [470, 62] on div "3000" at bounding box center [471, 62] width 20 height 10
click at [435, 90] on div "Monthly Income FIXED EXPENSES LIFESTYLE $ 3000 / month Savings depleted in 2041…" at bounding box center [435, 158] width 162 height 270
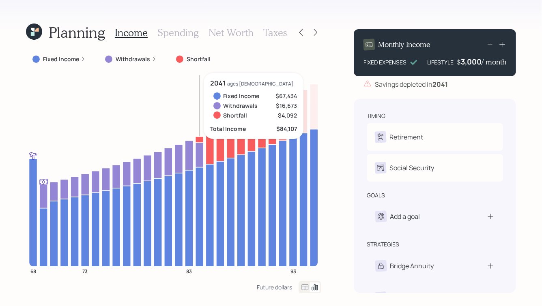
click at [181, 34] on h3 "Spending" at bounding box center [177, 33] width 41 height 12
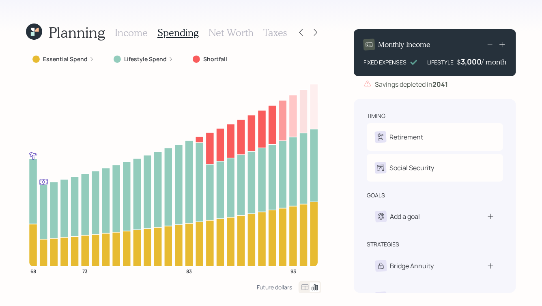
click at [229, 35] on h3 "Net Worth" at bounding box center [230, 33] width 45 height 12
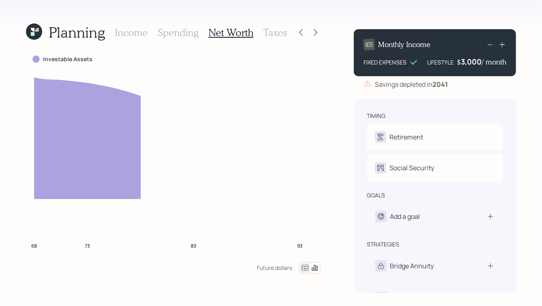
click at [274, 28] on h3 "Taxes" at bounding box center [275, 33] width 24 height 12
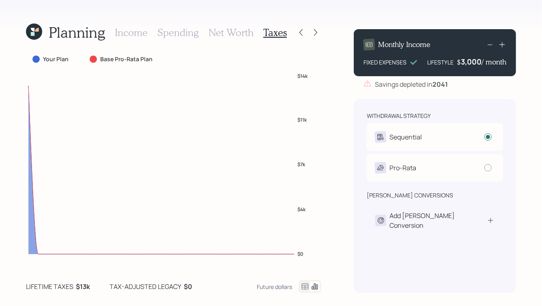
click at [230, 30] on h3 "Net Worth" at bounding box center [230, 33] width 45 height 12
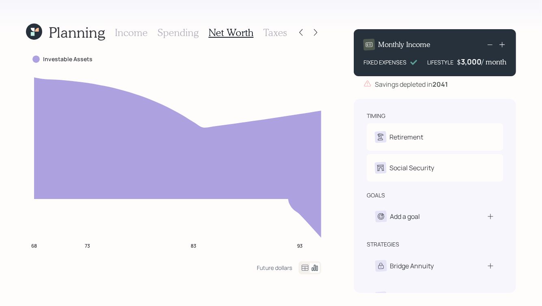
click at [131, 31] on h3 "Income" at bounding box center [131, 33] width 33 height 12
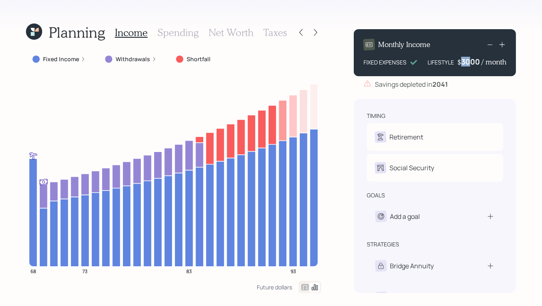
drag, startPoint x: 469, startPoint y: 62, endPoint x: 461, endPoint y: 63, distance: 8.1
click at [461, 63] on div "3000" at bounding box center [471, 62] width 20 height 10
click at [432, 82] on div "Savings depleted in 2041" at bounding box center [411, 84] width 73 height 10
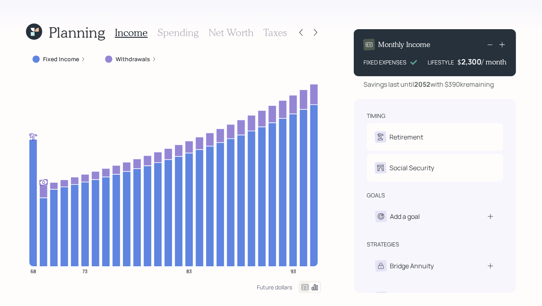
click at [471, 62] on div "2,300" at bounding box center [471, 62] width 20 height 10
click at [439, 84] on div "Savings last until 2052 with $390k remaining" at bounding box center [428, 84] width 130 height 10
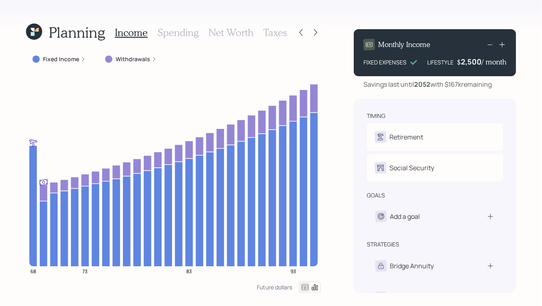
click at [276, 32] on h3 "Taxes" at bounding box center [275, 33] width 24 height 12
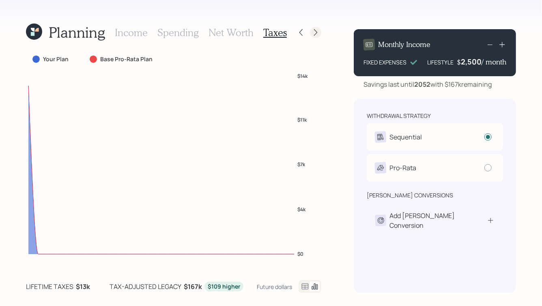
click at [317, 31] on icon at bounding box center [315, 32] width 8 height 8
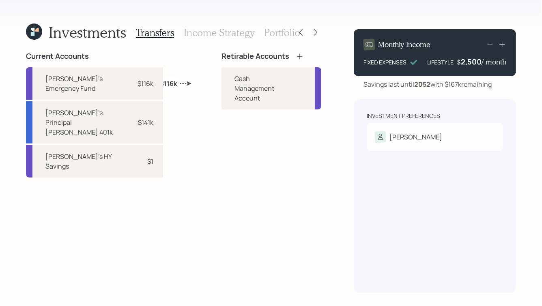
click at [296, 55] on icon at bounding box center [300, 56] width 8 height 8
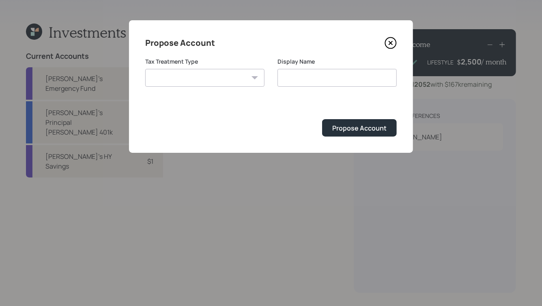
click at [214, 81] on select "Roth Taxable Traditional" at bounding box center [204, 78] width 119 height 18
select select "roth"
click at [145, 69] on select "Roth Taxable Traditional" at bounding box center [204, 78] width 119 height 18
click at [289, 77] on input "Roth" at bounding box center [336, 78] width 119 height 18
click at [280, 77] on input "Roth" at bounding box center [336, 78] width 119 height 18
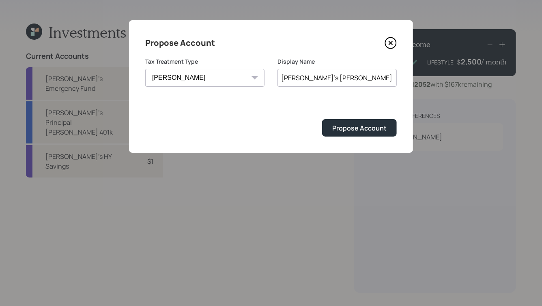
click at [326, 74] on input "Julio's Roth" at bounding box center [336, 78] width 119 height 18
type input "Julio's Roth IRA"
click at [346, 124] on div "Propose Account" at bounding box center [359, 128] width 54 height 9
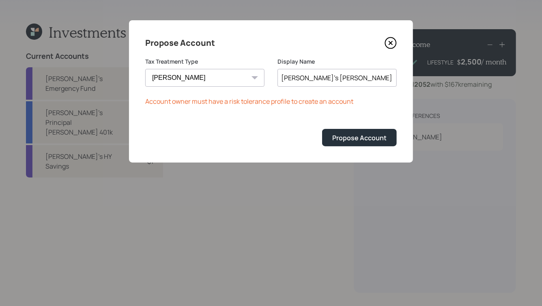
click at [392, 45] on icon at bounding box center [390, 42] width 3 height 3
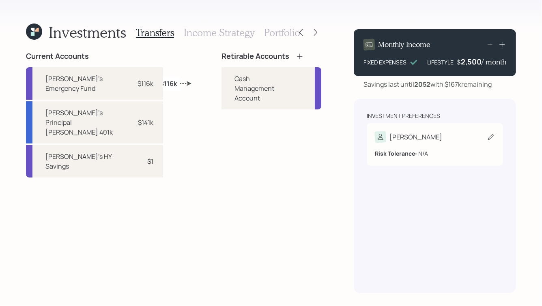
click at [418, 150] on div "Risk Tolerance: N/A" at bounding box center [435, 153] width 120 height 9
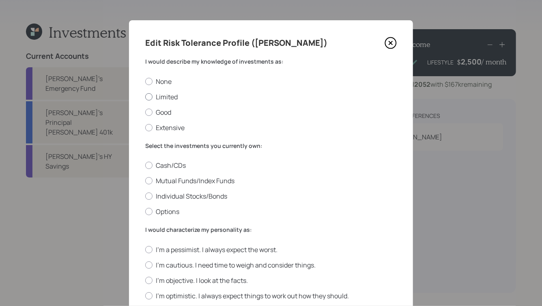
click at [164, 99] on label "Limited" at bounding box center [270, 96] width 251 height 9
click at [145, 97] on input "Limited" at bounding box center [145, 96] width 0 height 0
radio input "true"
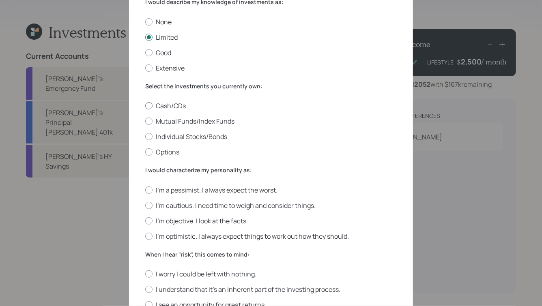
scroll to position [61, 0]
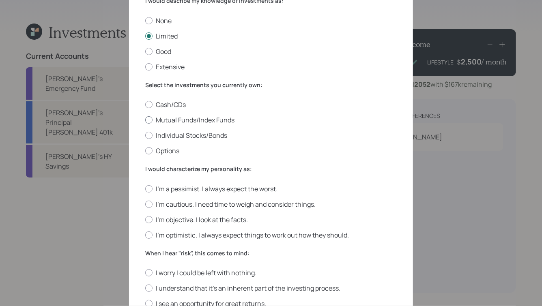
click at [195, 120] on label "Mutual Funds/Index Funds" at bounding box center [270, 120] width 251 height 9
click at [145, 120] on input "Mutual Funds/Index Funds" at bounding box center [145, 120] width 0 height 0
radio input "true"
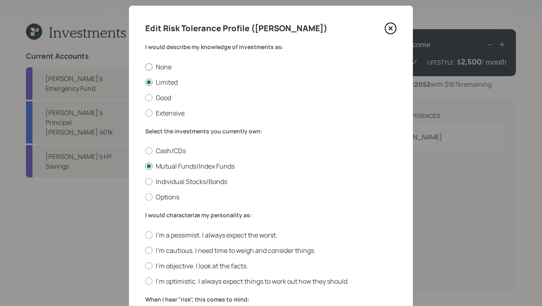
click at [159, 68] on label "None" at bounding box center [270, 66] width 251 height 9
click at [145, 67] on input "None" at bounding box center [145, 66] width 0 height 0
radio input "true"
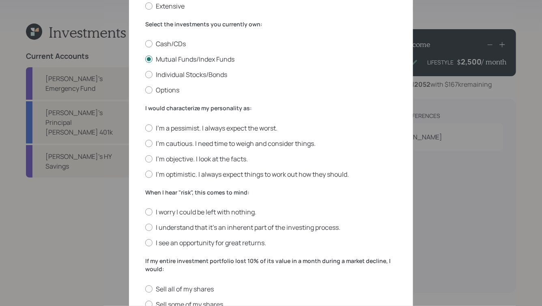
scroll to position [123, 0]
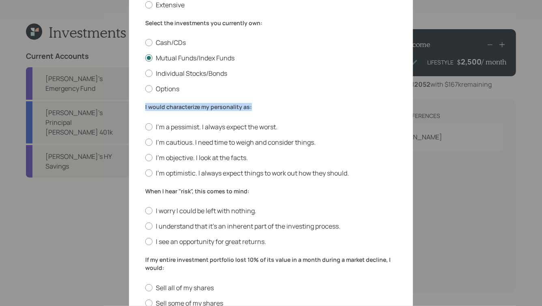
drag, startPoint x: 145, startPoint y: 107, endPoint x: 247, endPoint y: 114, distance: 102.0
click at [247, 114] on div "I would characterize my personality as: I'm a pessimist. I always expect the wo…" at bounding box center [270, 140] width 251 height 75
click at [223, 141] on label "I'm cautious. I need time to weigh and consider things." at bounding box center [270, 142] width 251 height 9
click at [145, 142] on input "I'm cautious. I need time to weigh and consider things." at bounding box center [145, 142] width 0 height 0
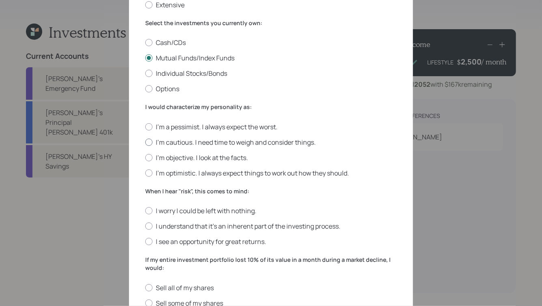
radio input "true"
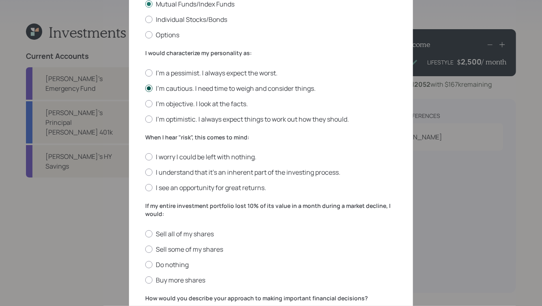
scroll to position [178, 0]
click at [222, 172] on label "I understand that it’s an inherent part of the investing process." at bounding box center [270, 171] width 251 height 9
click at [145, 172] on input "I understand that it’s an inherent part of the investing process." at bounding box center [145, 172] width 0 height 0
radio input "true"
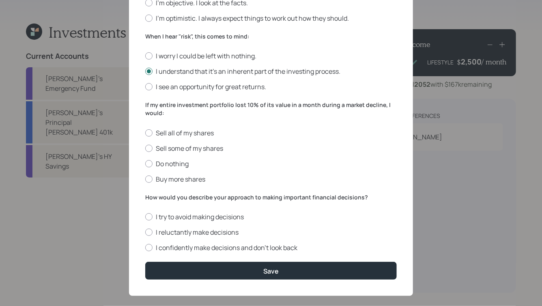
scroll to position [290, 0]
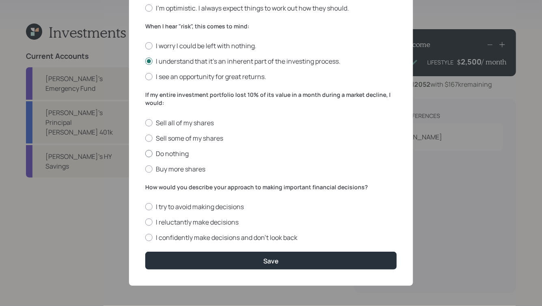
click at [172, 152] on label "Do nothing" at bounding box center [270, 153] width 251 height 9
click at [145, 153] on input "Do nothing" at bounding box center [145, 153] width 0 height 0
radio input "true"
click at [183, 208] on label "I try to avoid making decisions" at bounding box center [270, 206] width 251 height 9
click at [145, 207] on input "I try to avoid making decisions" at bounding box center [145, 207] width 0 height 0
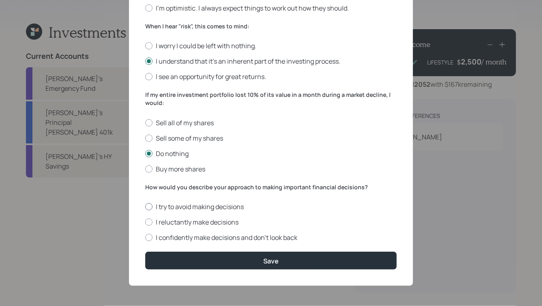
radio input "true"
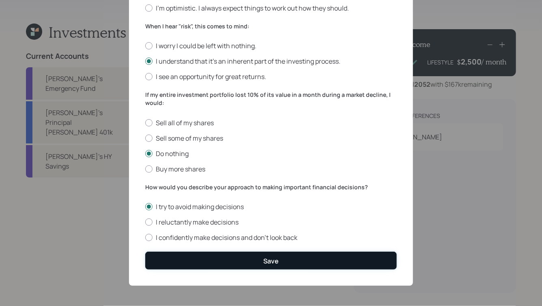
click at [255, 265] on button "Save" at bounding box center [270, 260] width 251 height 17
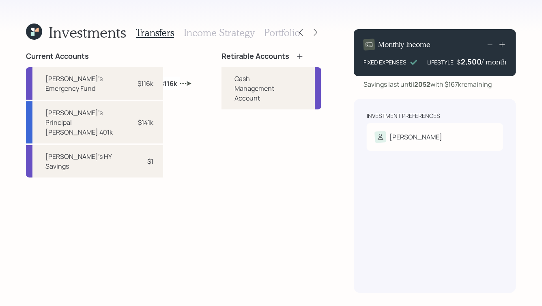
click at [296, 59] on icon at bounding box center [300, 56] width 8 height 8
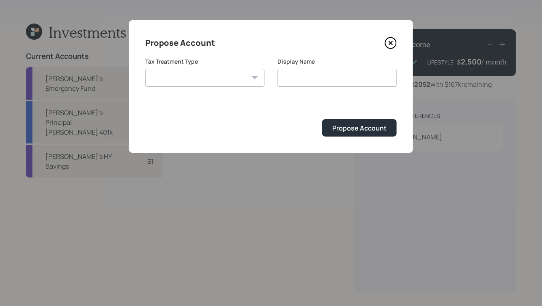
click at [222, 80] on select "Roth Taxable Traditional" at bounding box center [204, 78] width 119 height 18
select select "roth"
click at [145, 69] on select "Roth Taxable Traditional" at bounding box center [204, 78] width 119 height 18
click at [292, 77] on input "Roth" at bounding box center [336, 78] width 119 height 18
click at [281, 78] on input "Roth" at bounding box center [336, 78] width 119 height 18
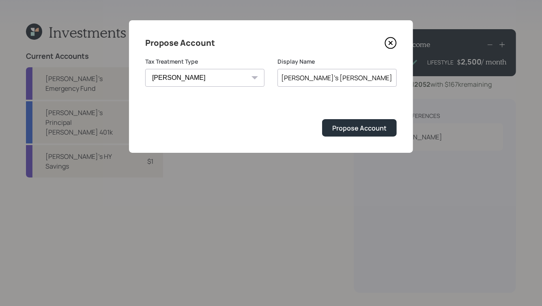
click at [326, 79] on input "Julio's Roth" at bounding box center [336, 78] width 119 height 18
type input "Julio's Roth IRA"
click at [346, 127] on div "Propose Account" at bounding box center [359, 128] width 54 height 9
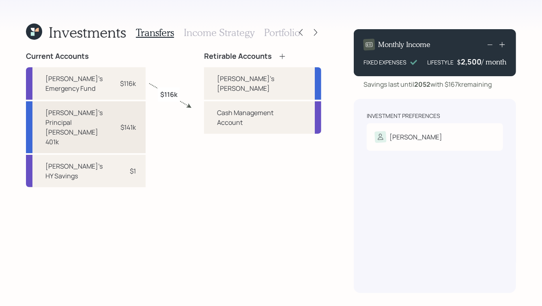
click at [112, 122] on div "$141k" at bounding box center [123, 127] width 24 height 10
click at [224, 79] on div "Julio's Roth IRA" at bounding box center [245, 83] width 57 height 19
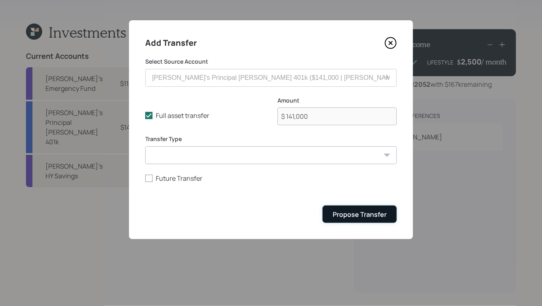
click at [349, 214] on div "Propose Transfer" at bounding box center [359, 214] width 54 height 9
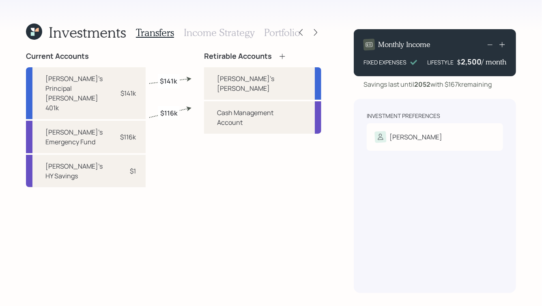
click at [219, 32] on h3 "Income Strategy" at bounding box center [219, 33] width 71 height 12
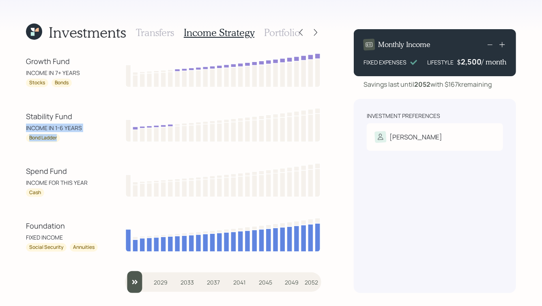
drag, startPoint x: 63, startPoint y: 139, endPoint x: 21, endPoint y: 129, distance: 43.0
click at [21, 129] on div "Investments Transfers Income Strategy Portfolio Growth Fund INCOME IN 7+ YEARS …" at bounding box center [271, 153] width 542 height 306
click at [30, 129] on div "INCOME IN 1-6 YEARS" at bounding box center [62, 128] width 73 height 9
drag, startPoint x: 56, startPoint y: 128, endPoint x: 77, endPoint y: 128, distance: 21.9
click at [77, 128] on div "INCOME IN 1-6 YEARS" at bounding box center [62, 128] width 73 height 9
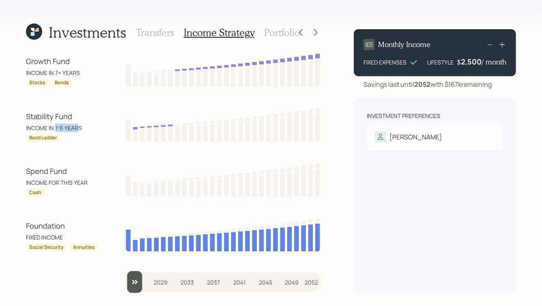
click at [77, 128] on div "INCOME IN 1-6 YEARS" at bounding box center [62, 128] width 73 height 9
click at [160, 31] on h3 "Transfers" at bounding box center [155, 33] width 38 height 12
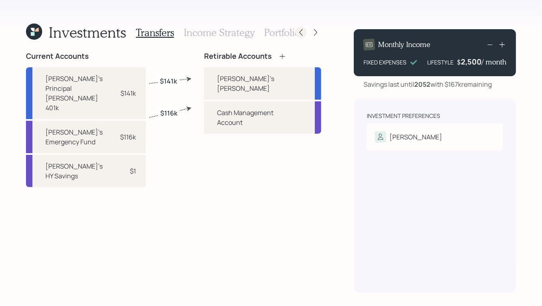
click at [300, 36] on icon at bounding box center [301, 32] width 8 height 8
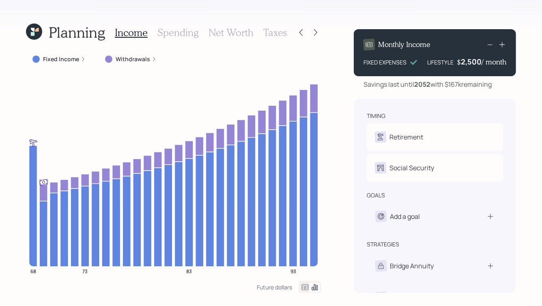
scroll to position [23, 0]
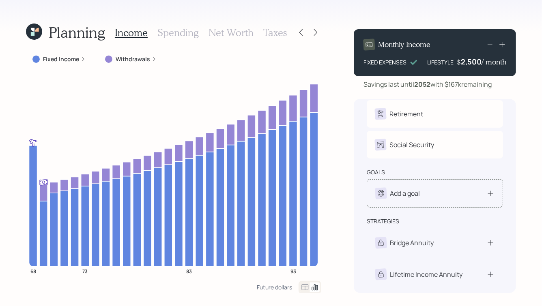
click at [418, 189] on div "Add a goal" at bounding box center [405, 194] width 30 height 10
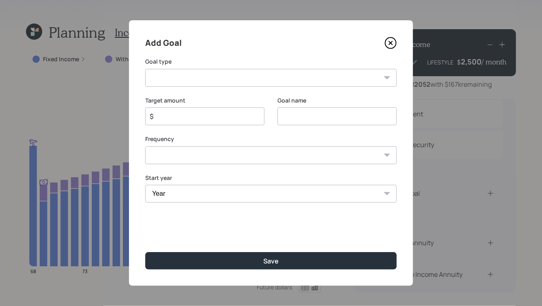
click at [230, 81] on select "Create an emergency fund Donate to charity Purchase a home Make a purchase Supp…" at bounding box center [270, 78] width 251 height 18
select select "vacation"
click at [145, 69] on select "Create an emergency fund Donate to charity Purchase a home Make a purchase Supp…" at bounding box center [270, 78] width 251 height 18
type input "Plan for travel"
click at [184, 114] on input "$" at bounding box center [201, 116] width 105 height 10
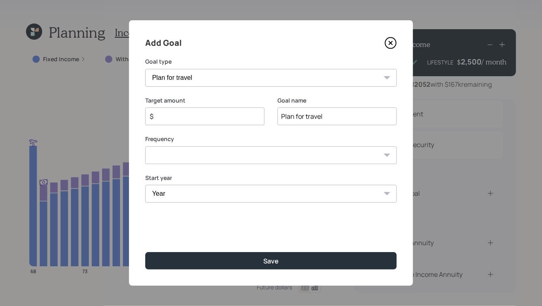
click at [391, 41] on icon at bounding box center [390, 43] width 12 height 12
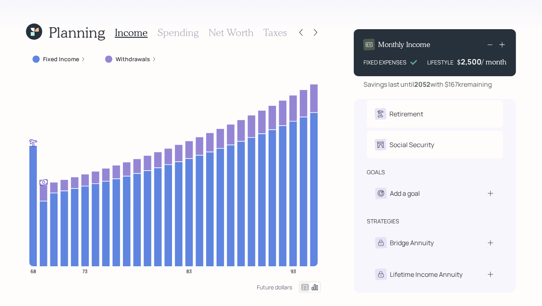
click at [270, 33] on h3 "Taxes" at bounding box center [275, 33] width 24 height 12
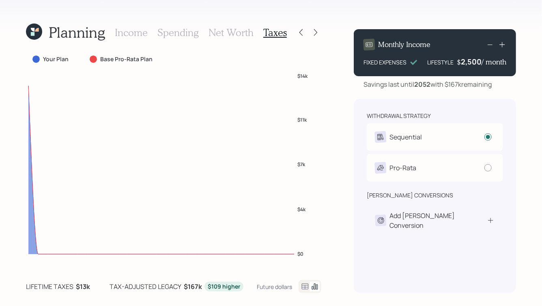
click at [309, 36] on div at bounding box center [308, 32] width 26 height 11
click at [316, 33] on icon at bounding box center [315, 32] width 3 height 7
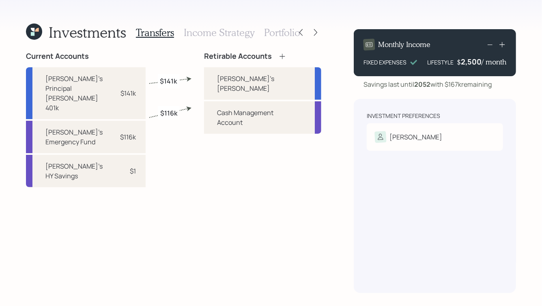
click at [227, 33] on h3 "Income Strategy" at bounding box center [219, 33] width 71 height 12
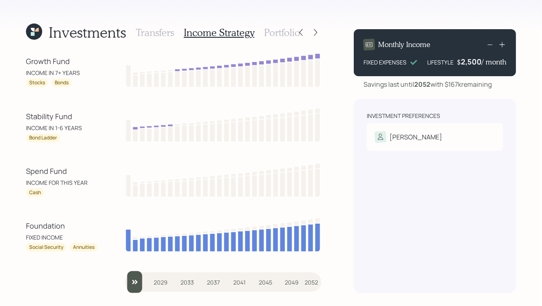
click at [156, 35] on h3 "Transfers" at bounding box center [155, 33] width 38 height 12
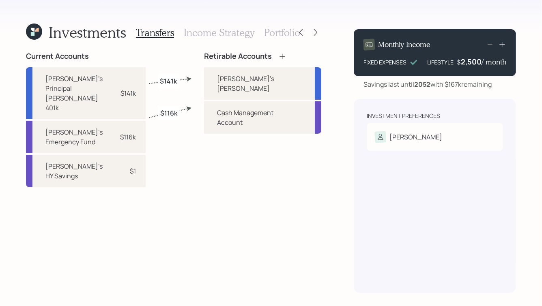
click at [244, 31] on h3 "Income Strategy" at bounding box center [219, 33] width 71 height 12
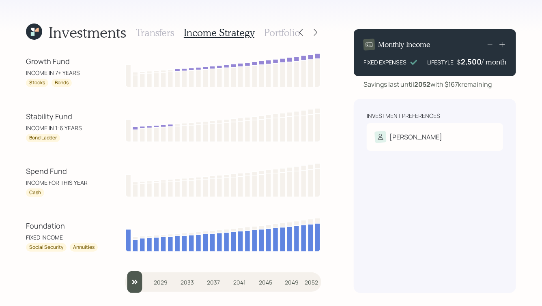
click at [162, 35] on h3 "Transfers" at bounding box center [155, 33] width 38 height 12
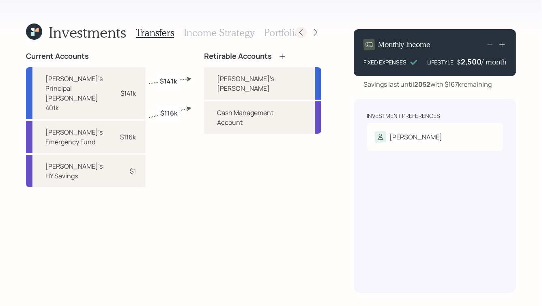
click at [303, 34] on icon at bounding box center [301, 32] width 8 height 8
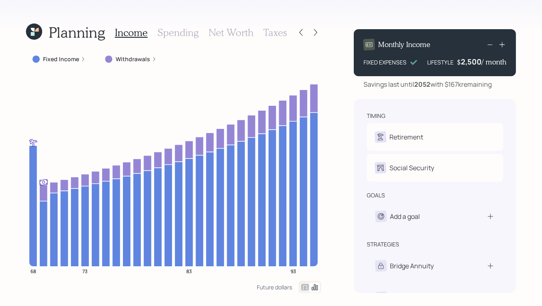
scroll to position [23, 0]
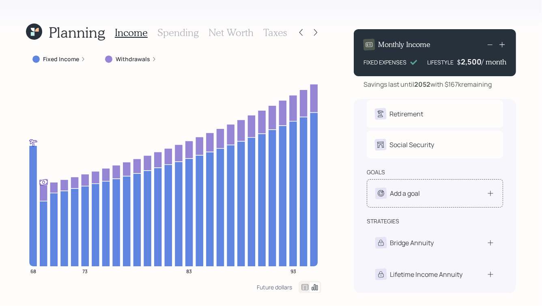
click at [415, 195] on div "Add a goal" at bounding box center [405, 194] width 30 height 10
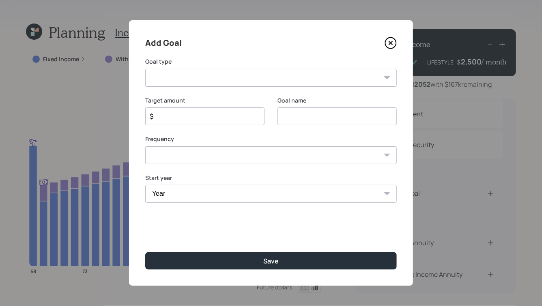
click at [200, 75] on select "Create an emergency fund Donate to charity Purchase a home Make a purchase Supp…" at bounding box center [270, 78] width 251 height 18
select select "vacation"
click at [145, 69] on select "Create an emergency fund Donate to charity Purchase a home Make a purchase Supp…" at bounding box center [270, 78] width 251 height 18
type input "Plan for travel"
click at [223, 154] on select "One time Every 1 year Every 2 years Every 3 years Every 4 years Every 5 years E…" at bounding box center [270, 155] width 251 height 18
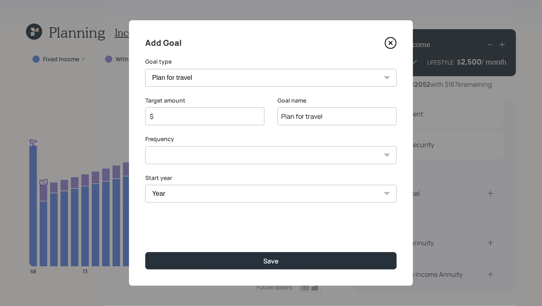
select select "2"
click at [145, 146] on select "One time Every 1 year Every 2 years Every 3 years Every 4 years Every 5 years E…" at bounding box center [270, 155] width 251 height 18
click at [192, 118] on input "$" at bounding box center [201, 116] width 105 height 10
click at [202, 196] on select "Year 2025 2026 2027 2028 2029 2030 2031 2032 2033 2034 2035 2036 2037 2038 2039…" at bounding box center [204, 194] width 119 height 18
click at [225, 118] on input "$ 10,000" at bounding box center [201, 116] width 105 height 10
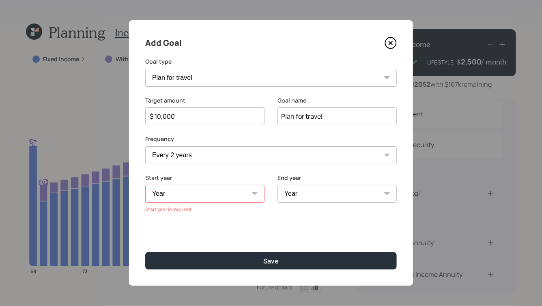
click at [225, 118] on input "$ 10,000" at bounding box center [201, 116] width 105 height 10
type input "$ 2,500"
click at [227, 159] on select "One time Every 1 year Every 2 years Every 3 years Every 4 years Every 5 years E…" at bounding box center [270, 155] width 251 height 18
select select "1"
click at [145, 146] on select "One time Every 1 year Every 2 years Every 3 years Every 4 years Every 5 years E…" at bounding box center [270, 155] width 251 height 18
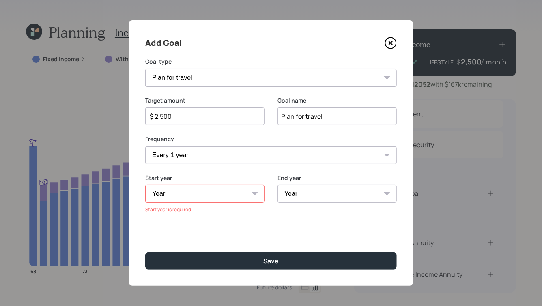
click at [218, 194] on select "Year 2025 2026 2027 2028 2029 2030 2031 2032 2033 2034 2035 2036 2037 2038 2039…" at bounding box center [204, 194] width 119 height 18
select select "2026"
click at [145, 185] on select "Year 2025 2026 2027 2028 2029 2030 2031 2032 2033 2034 2035 2036 2037 2038 2039…" at bounding box center [204, 194] width 119 height 18
click at [318, 198] on select "Year 2026 2027 2028 2029 2030 2031 2032 2033 2034 2035 2036 2037 2038 2039 2040…" at bounding box center [336, 194] width 119 height 18
select select "2036"
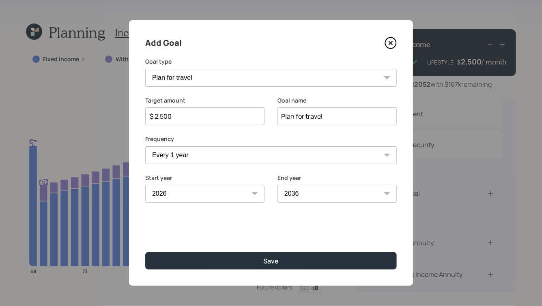
click at [277, 185] on select "Year 2026 2027 2028 2029 2030 2031 2032 2033 2034 2035 2036 2037 2038 2039 2040…" at bounding box center [336, 194] width 119 height 18
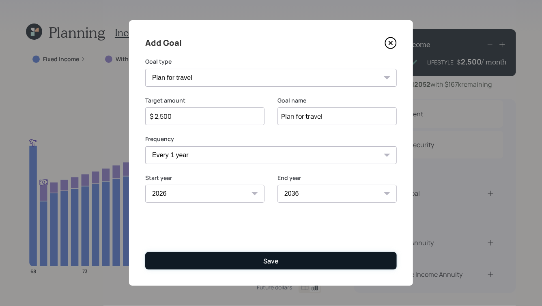
click at [285, 260] on button "Save" at bounding box center [270, 260] width 251 height 17
type input "$"
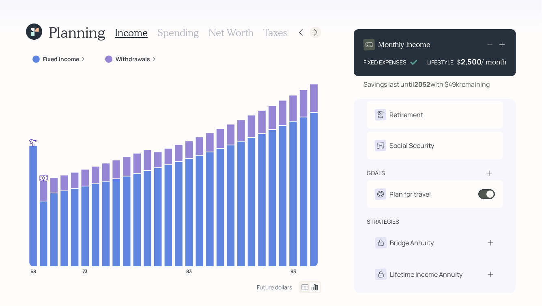
click at [315, 29] on icon at bounding box center [315, 32] width 8 height 8
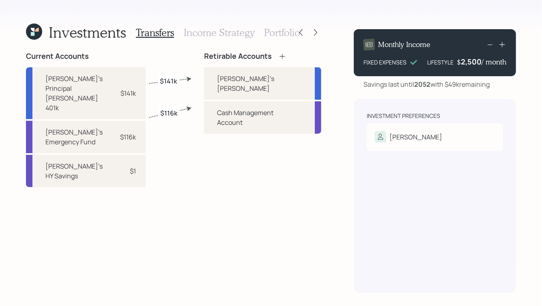
click at [233, 34] on h3 "Income Strategy" at bounding box center [219, 33] width 71 height 12
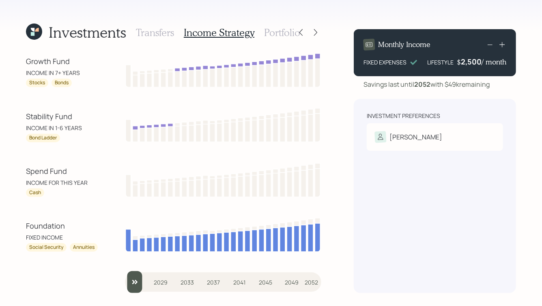
click at [158, 33] on h3 "Transfers" at bounding box center [155, 33] width 38 height 12
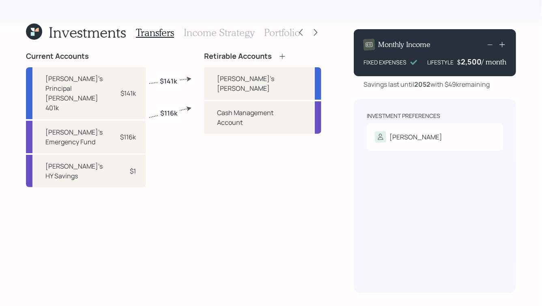
click at [199, 32] on h3 "Income Strategy" at bounding box center [219, 33] width 71 height 12
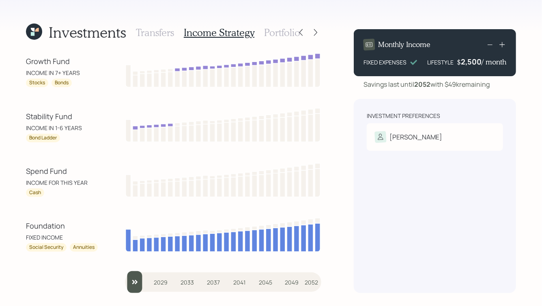
click at [283, 32] on h3 "Portfolio" at bounding box center [282, 33] width 36 height 12
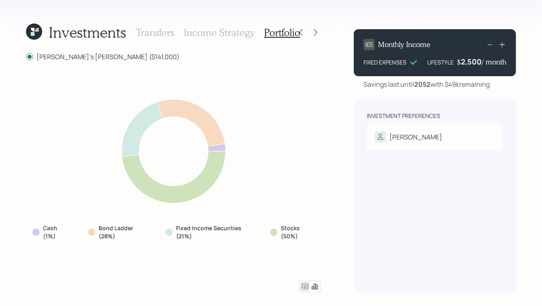
click at [222, 32] on h3 "Income Strategy" at bounding box center [219, 33] width 71 height 12
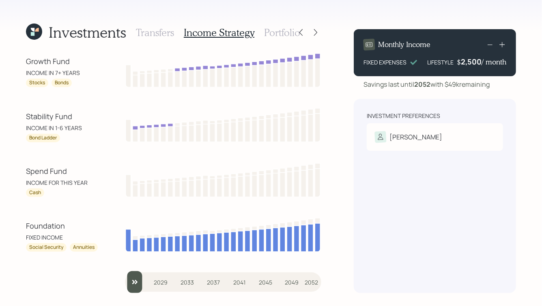
click at [286, 32] on h3 "Portfolio" at bounding box center [282, 33] width 36 height 12
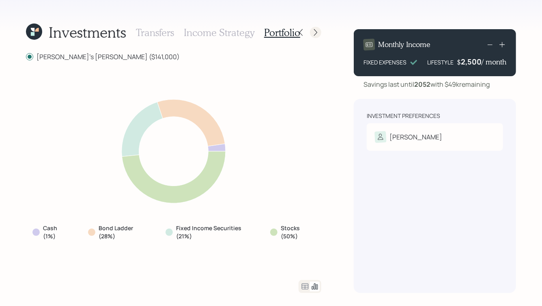
click at [317, 34] on icon at bounding box center [315, 32] width 8 height 8
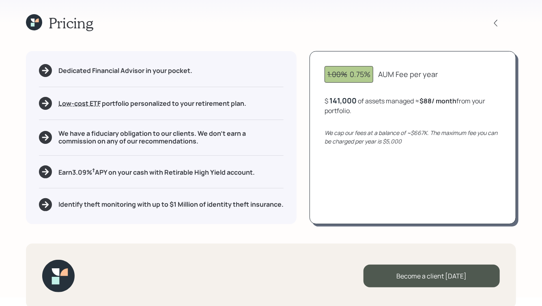
scroll to position [9, 0]
drag, startPoint x: 263, startPoint y: 175, endPoint x: 176, endPoint y: 172, distance: 87.6
click at [176, 172] on div "Earn 3.09 % † APY on your cash with Retirable High Yield account." at bounding box center [161, 171] width 244 height 13
click at [176, 172] on h5 "Earn 3.09 % † APY on your cash with Retirable High Yield account." at bounding box center [156, 171] width 196 height 10
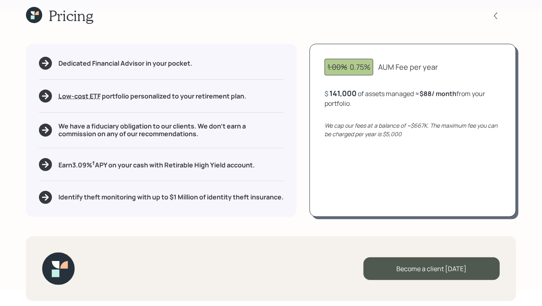
scroll to position [17, 0]
drag, startPoint x: 58, startPoint y: 163, endPoint x: 236, endPoint y: 166, distance: 178.4
click at [236, 166] on div "Earn 3.09 % † APY on your cash with Retirable High Yield account." at bounding box center [161, 164] width 244 height 13
click at [267, 166] on div "Earn 3.09 % † APY on your cash with Retirable High Yield account." at bounding box center [161, 164] width 244 height 13
drag, startPoint x: 170, startPoint y: 192, endPoint x: 216, endPoint y: 212, distance: 49.6
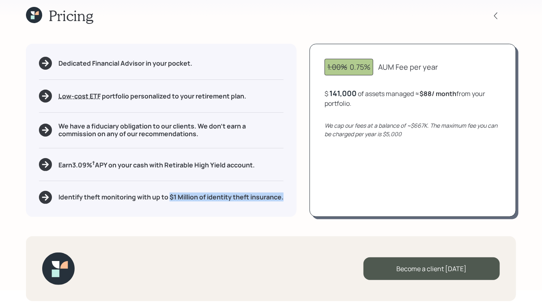
click at [216, 212] on div "Dedicated Financial Advisor in your pocket. Low-cost ETF Retirable uses diversi…" at bounding box center [161, 130] width 270 height 173
click at [499, 15] on icon at bounding box center [495, 16] width 8 height 8
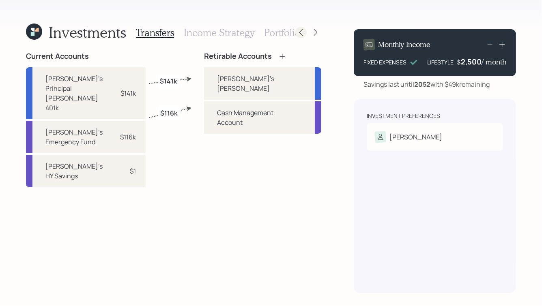
click at [303, 33] on icon at bounding box center [301, 32] width 8 height 8
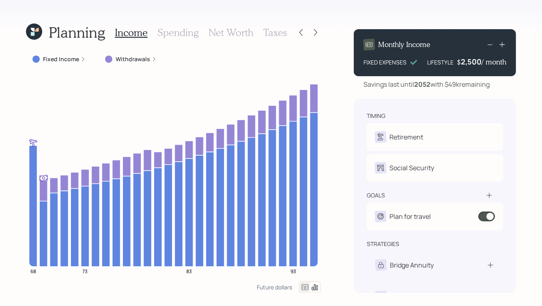
click at [185, 32] on h3 "Spending" at bounding box center [177, 33] width 41 height 12
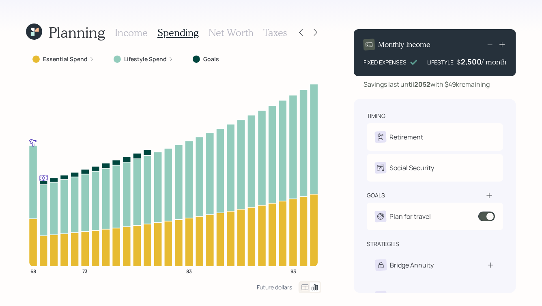
click at [233, 32] on h3 "Net Worth" at bounding box center [230, 33] width 45 height 12
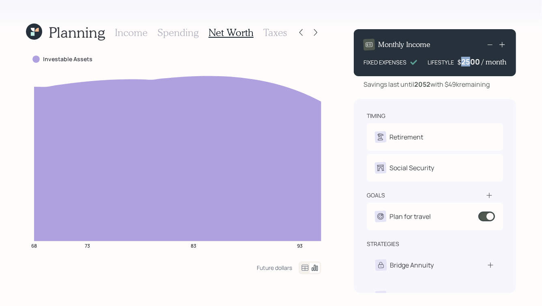
drag, startPoint x: 471, startPoint y: 64, endPoint x: 456, endPoint y: 64, distance: 15.0
click at [456, 64] on div "LIFESTYLE $ 2500 / month" at bounding box center [466, 62] width 79 height 10
click at [448, 83] on div "Savings last until 2052 with $49k remaining" at bounding box center [426, 84] width 126 height 10
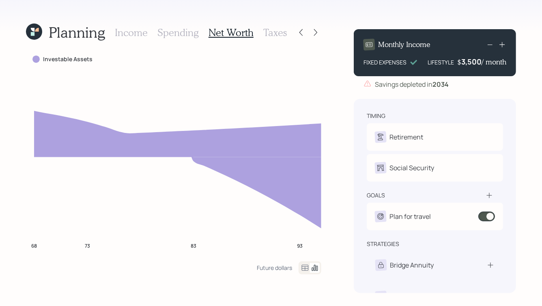
click at [128, 31] on h3 "Income" at bounding box center [131, 33] width 33 height 12
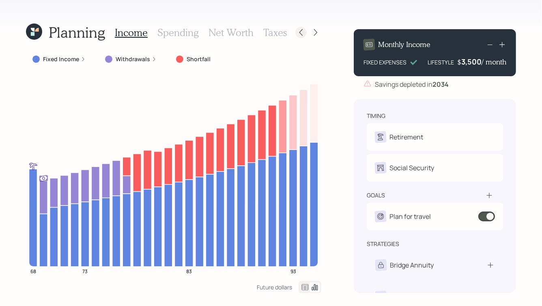
click at [301, 32] on icon at bounding box center [301, 32] width 8 height 8
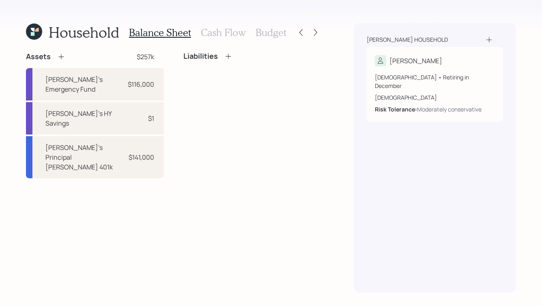
click at [168, 85] on div "Assets $257k Julio's Emergency Fund $116,000 Julio's HY Savings $1 Julio's Prin…" at bounding box center [173, 115] width 295 height 126
click at [139, 79] on div "$116,000" at bounding box center [141, 84] width 26 height 10
select select "emergency_fund"
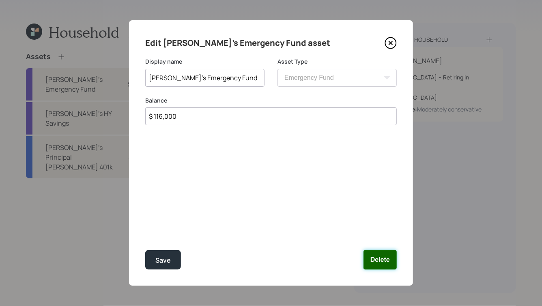
click at [386, 259] on button "Delete" at bounding box center [379, 259] width 33 height 19
click at [386, 259] on div "Noriega household Julio 67 years old • Retiring in December Male Risk Tolerance…" at bounding box center [435, 158] width 162 height 270
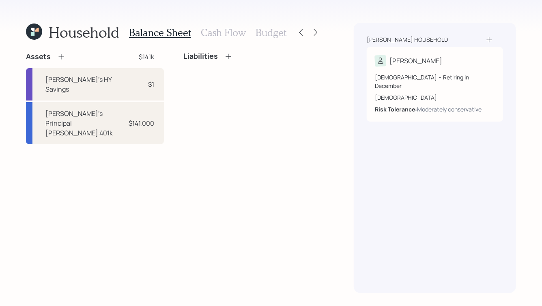
click at [215, 33] on h3 "Cash Flow" at bounding box center [223, 33] width 45 height 12
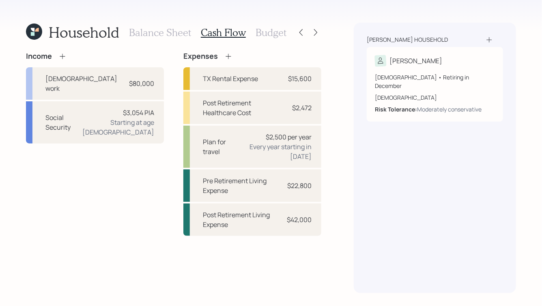
click at [274, 35] on h3 "Budget" at bounding box center [270, 33] width 31 height 12
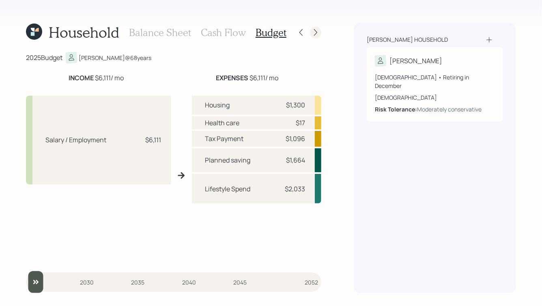
click at [312, 36] on icon at bounding box center [315, 32] width 8 height 8
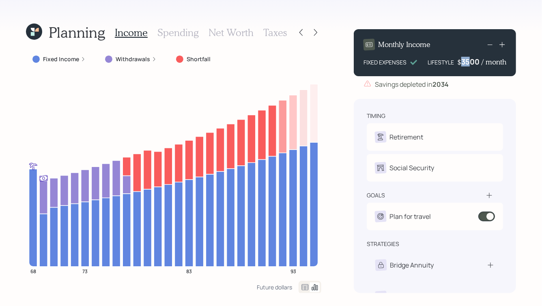
drag, startPoint x: 472, startPoint y: 61, endPoint x: 460, endPoint y: 61, distance: 11.4
click at [460, 61] on div "$ 3500 / month" at bounding box center [481, 62] width 49 height 10
click at [410, 82] on div "Savings depleted in 2034" at bounding box center [412, 84] width 74 height 10
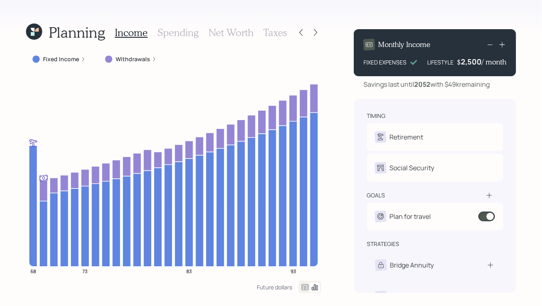
click at [126, 60] on label "Withdrawals" at bounding box center [133, 59] width 34 height 8
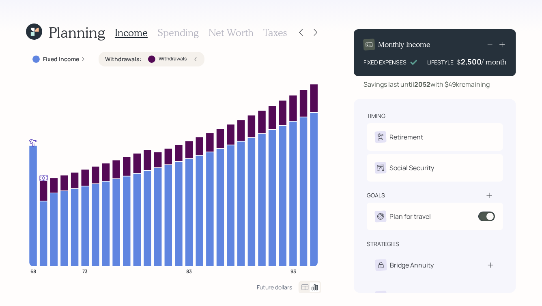
click at [193, 57] on icon at bounding box center [195, 59] width 5 height 5
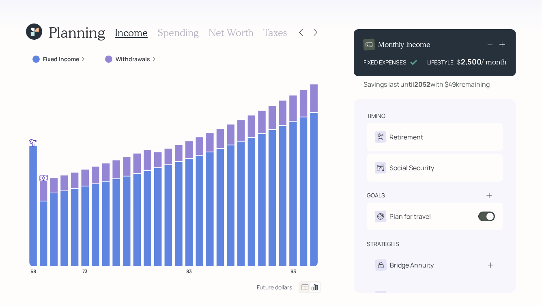
click at [184, 30] on h3 "Spending" at bounding box center [177, 33] width 41 height 12
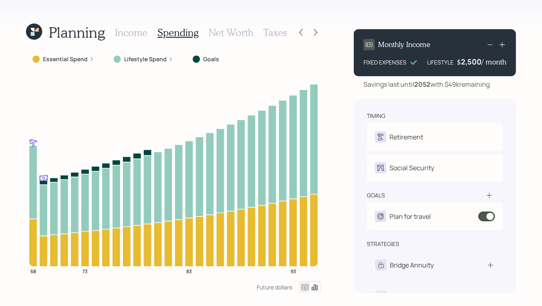
click at [86, 59] on label "Essential Spend" at bounding box center [65, 59] width 45 height 8
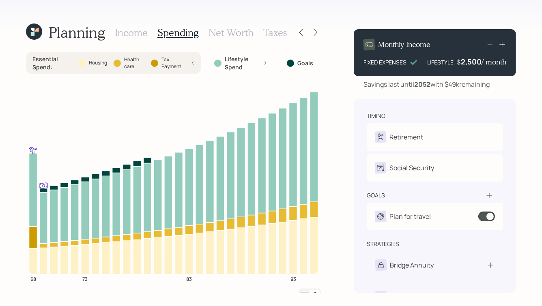
click at [185, 60] on div "Essential Spend : Housing Health care Tax Payment" at bounding box center [113, 63] width 162 height 16
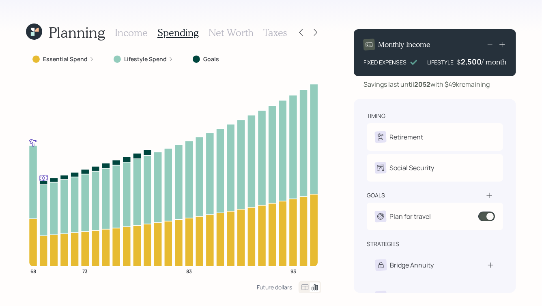
click at [25, 31] on div "Planning Income Spending Net Worth Taxes Essential Spend Lifestyle Spend Goals …" at bounding box center [271, 153] width 542 height 306
click at [32, 31] on icon at bounding box center [33, 30] width 4 height 4
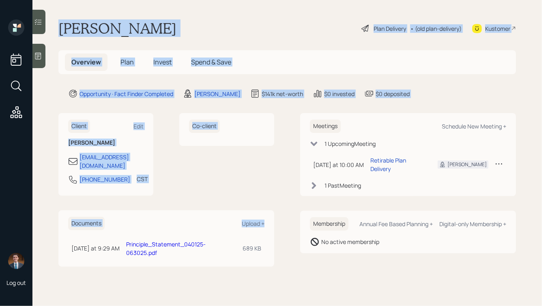
drag, startPoint x: 60, startPoint y: 24, endPoint x: 226, endPoint y: 228, distance: 263.4
click at [226, 228] on main "Julio Noriega Plan Delivery • (old plan-delivery) Kustomer Overview Plan Invest…" at bounding box center [286, 153] width 509 height 306
click at [268, 202] on div "Client Edit Julio Noriega julionor@yahoo.com 512-496-2958 CST Currently 9:53 AM…" at bounding box center [166, 189] width 216 height 153
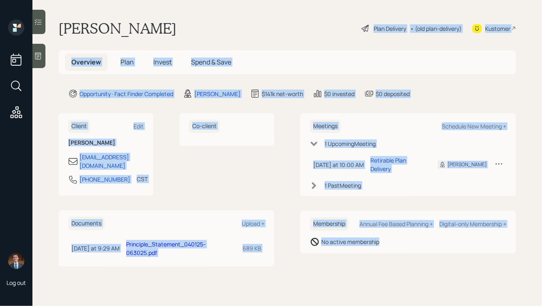
drag, startPoint x: 393, startPoint y: 243, endPoint x: 167, endPoint y: 37, distance: 305.9
click at [167, 37] on main "Julio Noriega Plan Delivery • (old plan-delivery) Kustomer Overview Plan Invest…" at bounding box center [286, 153] width 509 height 306
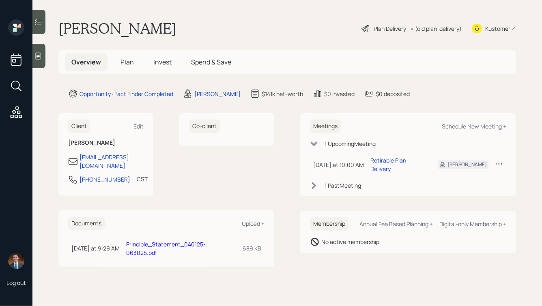
click at [132, 28] on h1 "[PERSON_NAME]" at bounding box center [117, 28] width 118 height 18
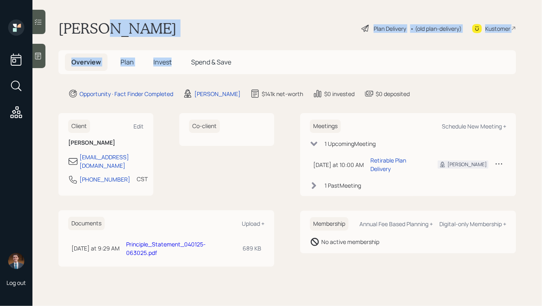
drag, startPoint x: 94, startPoint y: 26, endPoint x: 188, endPoint y: 38, distance: 94.0
click at [188, 38] on main "Julio Noriega Plan Delivery • (old plan-delivery) Kustomer Overview Plan Invest…" at bounding box center [286, 153] width 509 height 306
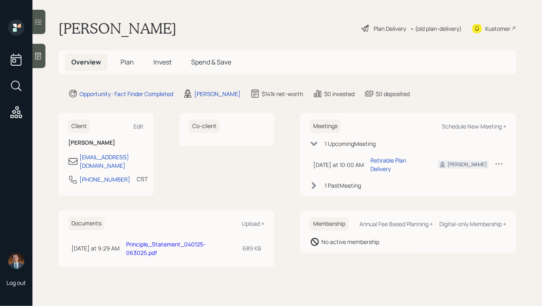
click at [160, 26] on div "Julio Noriega Plan Delivery • (old plan-delivery) Kustomer" at bounding box center [286, 28] width 457 height 18
click at [121, 55] on h5 "Plan" at bounding box center [127, 62] width 26 height 17
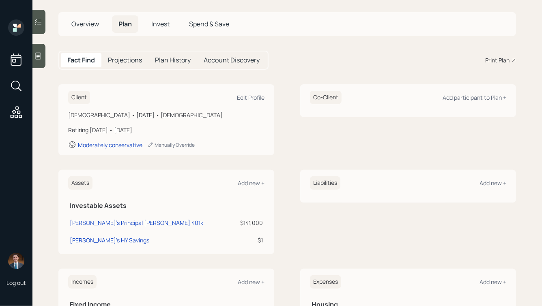
scroll to position [44, 0]
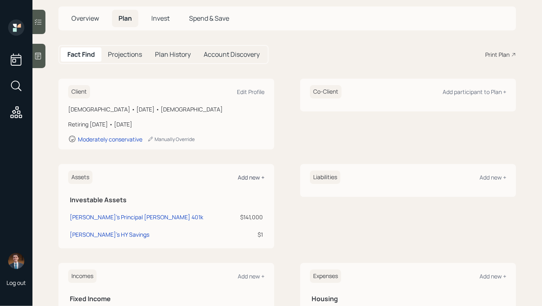
click at [247, 177] on div "Add new +" at bounding box center [251, 178] width 27 height 8
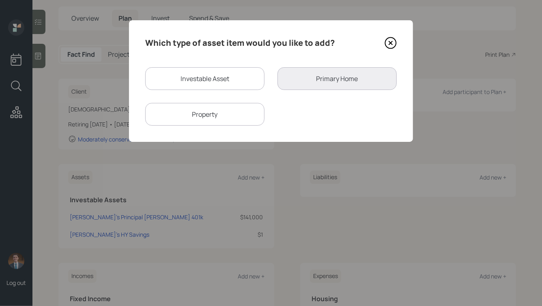
click at [217, 84] on div "Investable Asset" at bounding box center [204, 78] width 119 height 23
select select "taxable"
select select "balanced"
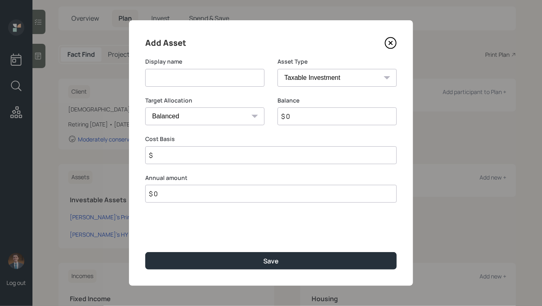
click at [332, 76] on select "SEP [PERSON_NAME] IRA 401(k) [PERSON_NAME] 401(k) 403(b) [PERSON_NAME] 403(b) 4…" at bounding box center [336, 78] width 119 height 18
select select "emergency_fund"
click at [277, 69] on select "SEP [PERSON_NAME] IRA 401(k) [PERSON_NAME] 401(k) 403(b) [PERSON_NAME] 403(b) 4…" at bounding box center [336, 78] width 119 height 18
click at [219, 86] on input at bounding box center [204, 78] width 119 height 18
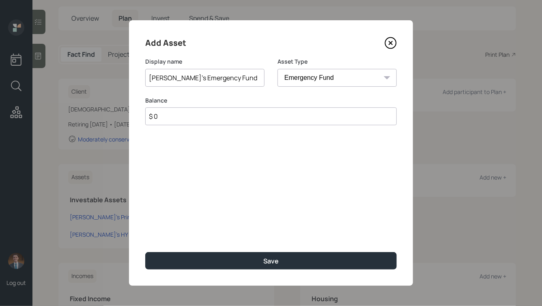
type input "[PERSON_NAME]'s Emergency Fund"
click at [159, 117] on input "$ 120,000" at bounding box center [270, 116] width 251 height 18
drag, startPoint x: 164, startPoint y: 116, endPoint x: 157, endPoint y: 117, distance: 7.0
click at [157, 117] on input "$ 120,000" at bounding box center [270, 116] width 251 height 18
click at [200, 112] on input "$ 120,000" at bounding box center [270, 116] width 251 height 18
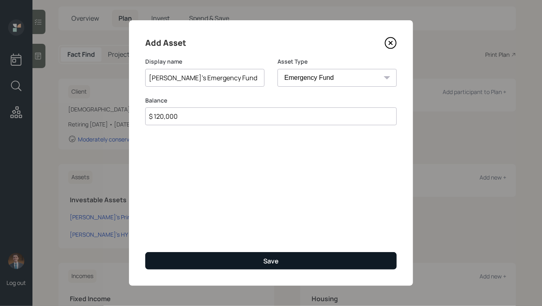
type input "$ 120,000"
click at [265, 261] on div "Save" at bounding box center [270, 261] width 15 height 9
